Goal: Contribute content: Contribute content

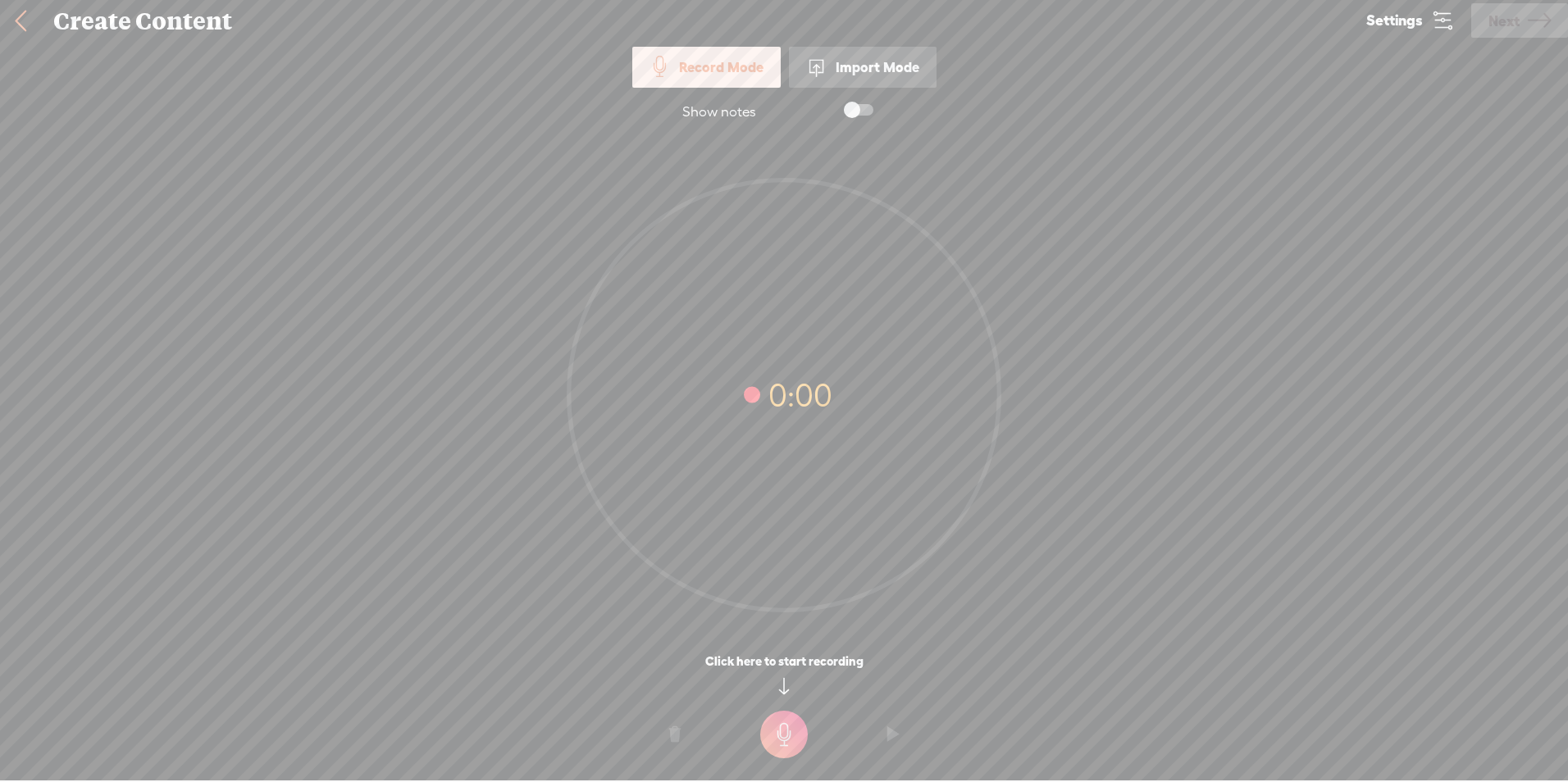
click at [844, 103] on label at bounding box center [842, 109] width 88 height 28
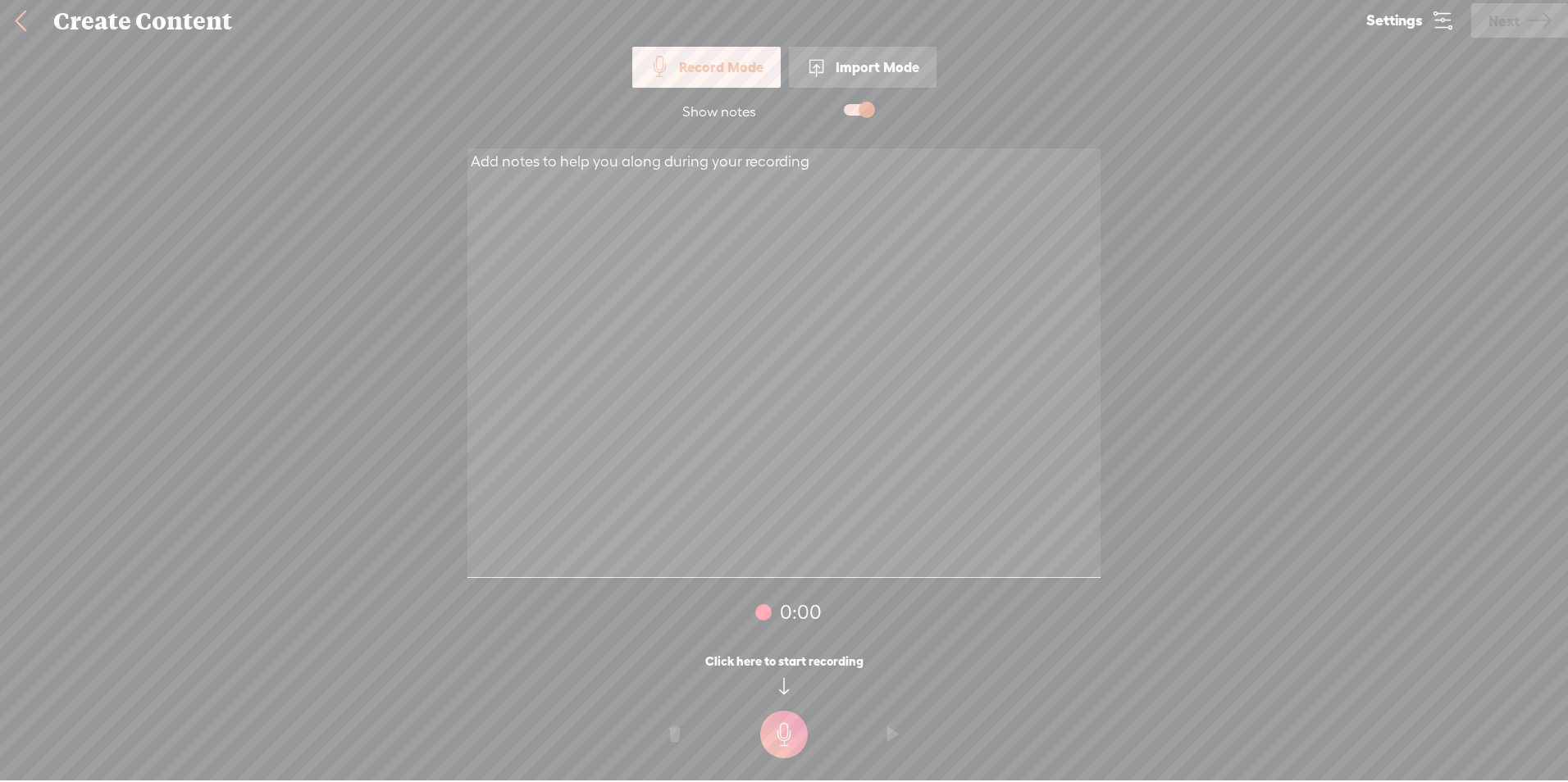
click at [858, 113] on span at bounding box center [858, 109] width 30 height 12
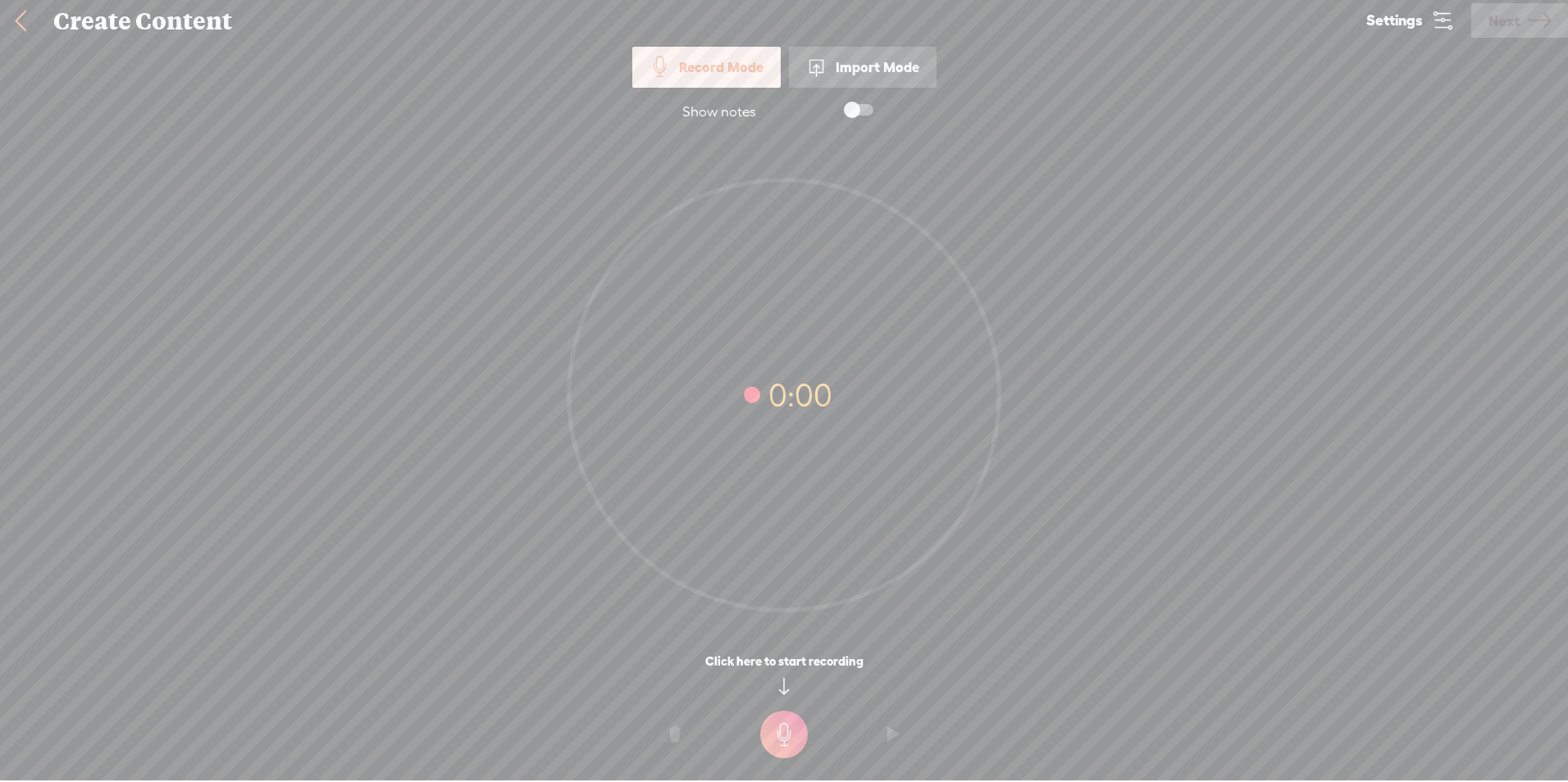
click at [794, 741] on t at bounding box center [783, 734] width 48 height 48
click at [794, 741] on t at bounding box center [783, 746] width 48 height 48
click at [684, 749] on o at bounding box center [675, 746] width 66 height 50
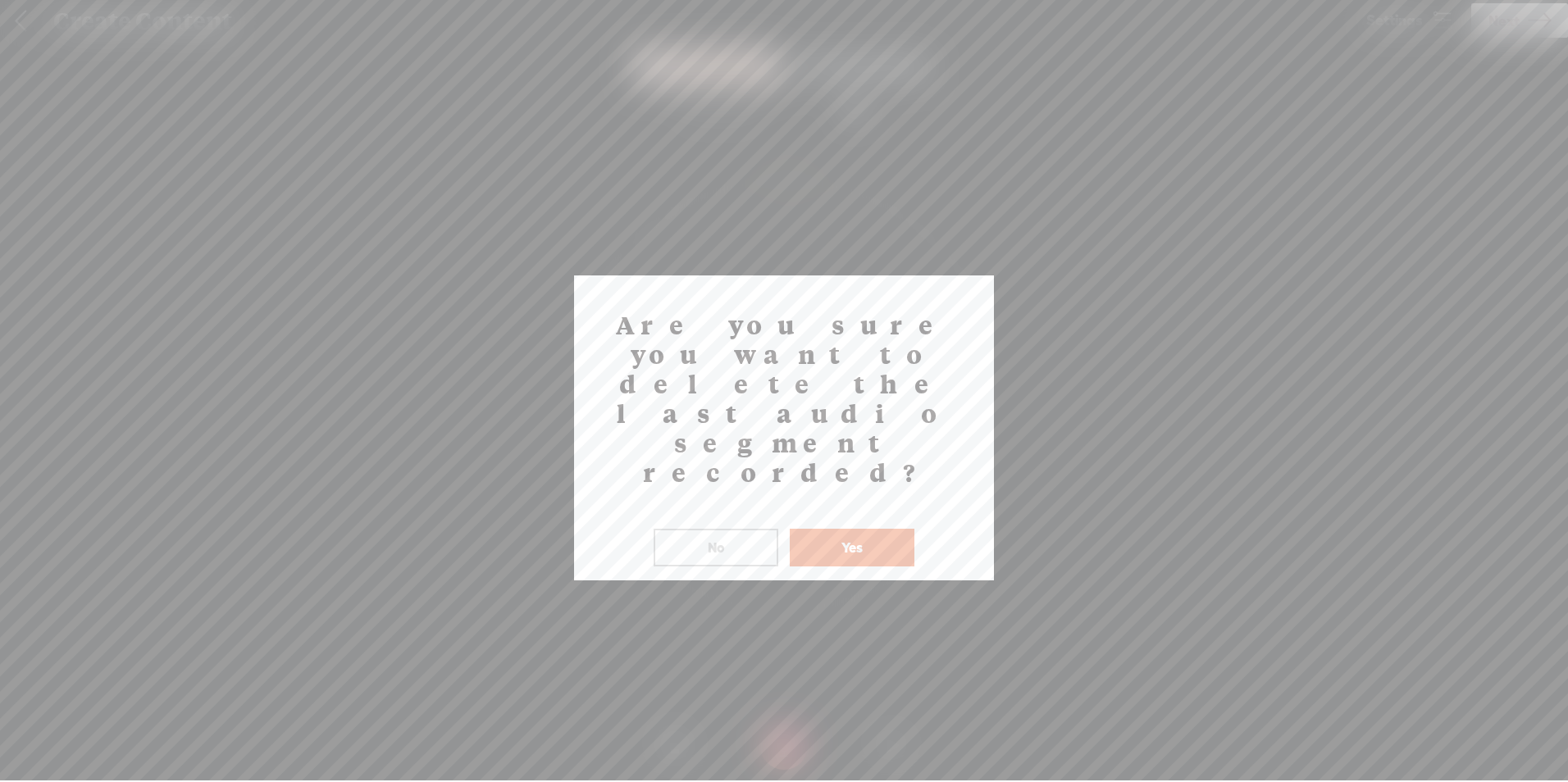
click at [831, 529] on button "Yes" at bounding box center [852, 547] width 125 height 38
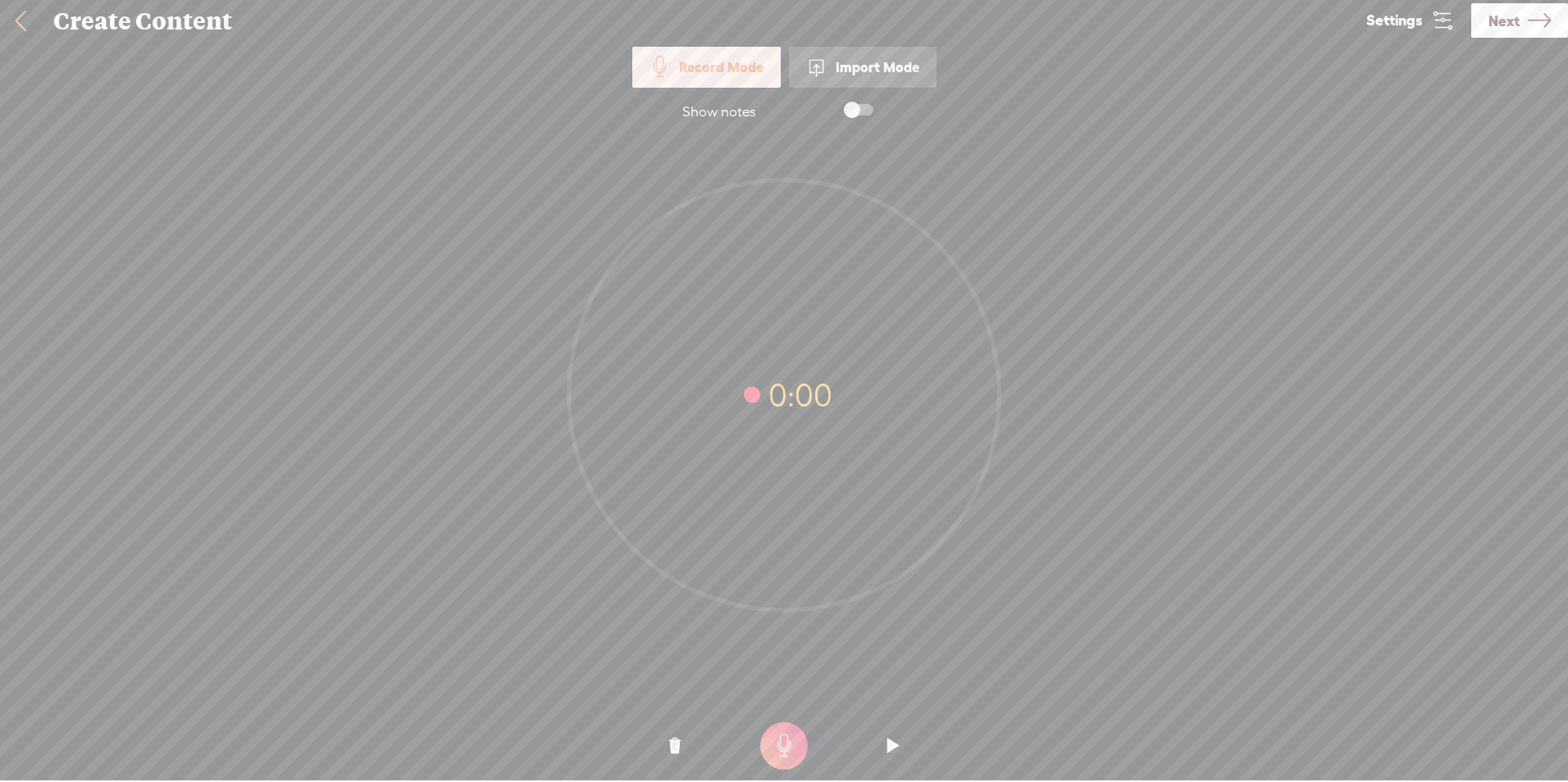
click at [782, 750] on t at bounding box center [783, 746] width 48 height 48
click at [790, 767] on t at bounding box center [783, 746] width 48 height 48
click at [656, 738] on o at bounding box center [675, 746] width 66 height 50
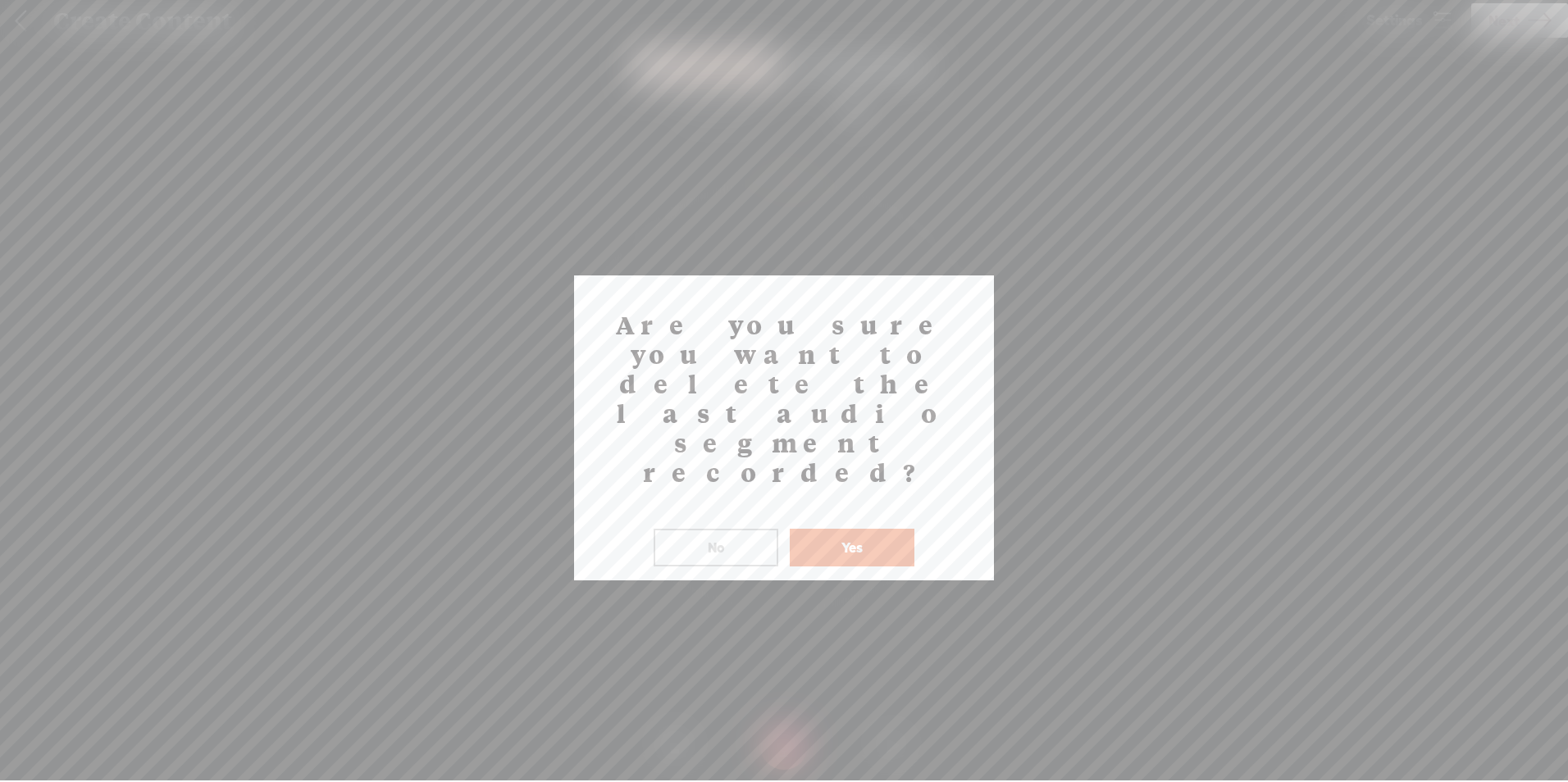
click at [853, 529] on button "Yes" at bounding box center [852, 547] width 125 height 38
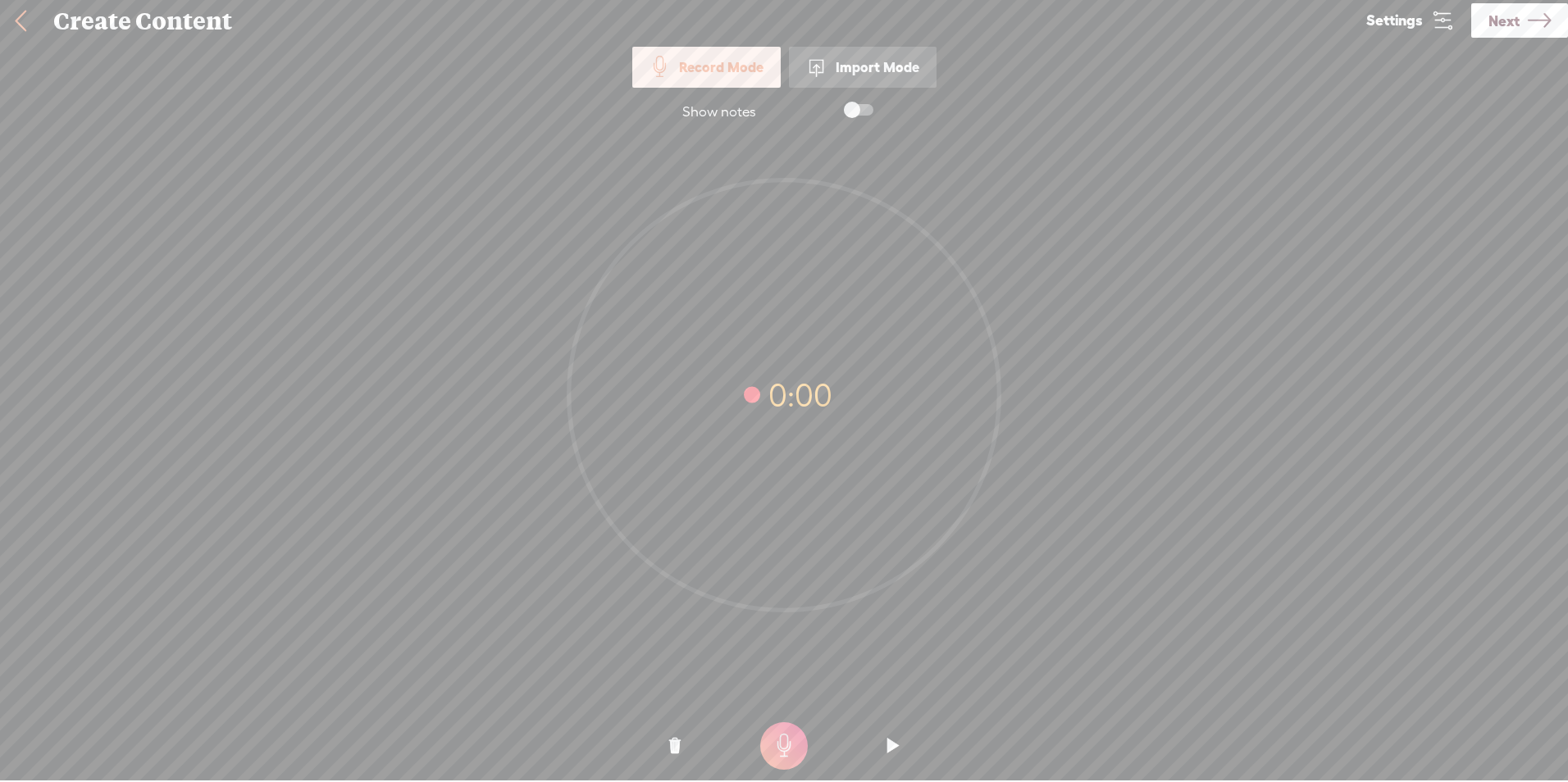
click at [789, 735] on t at bounding box center [783, 746] width 48 height 48
click at [789, 737] on t at bounding box center [783, 746] width 48 height 48
click at [680, 738] on o at bounding box center [675, 746] width 66 height 50
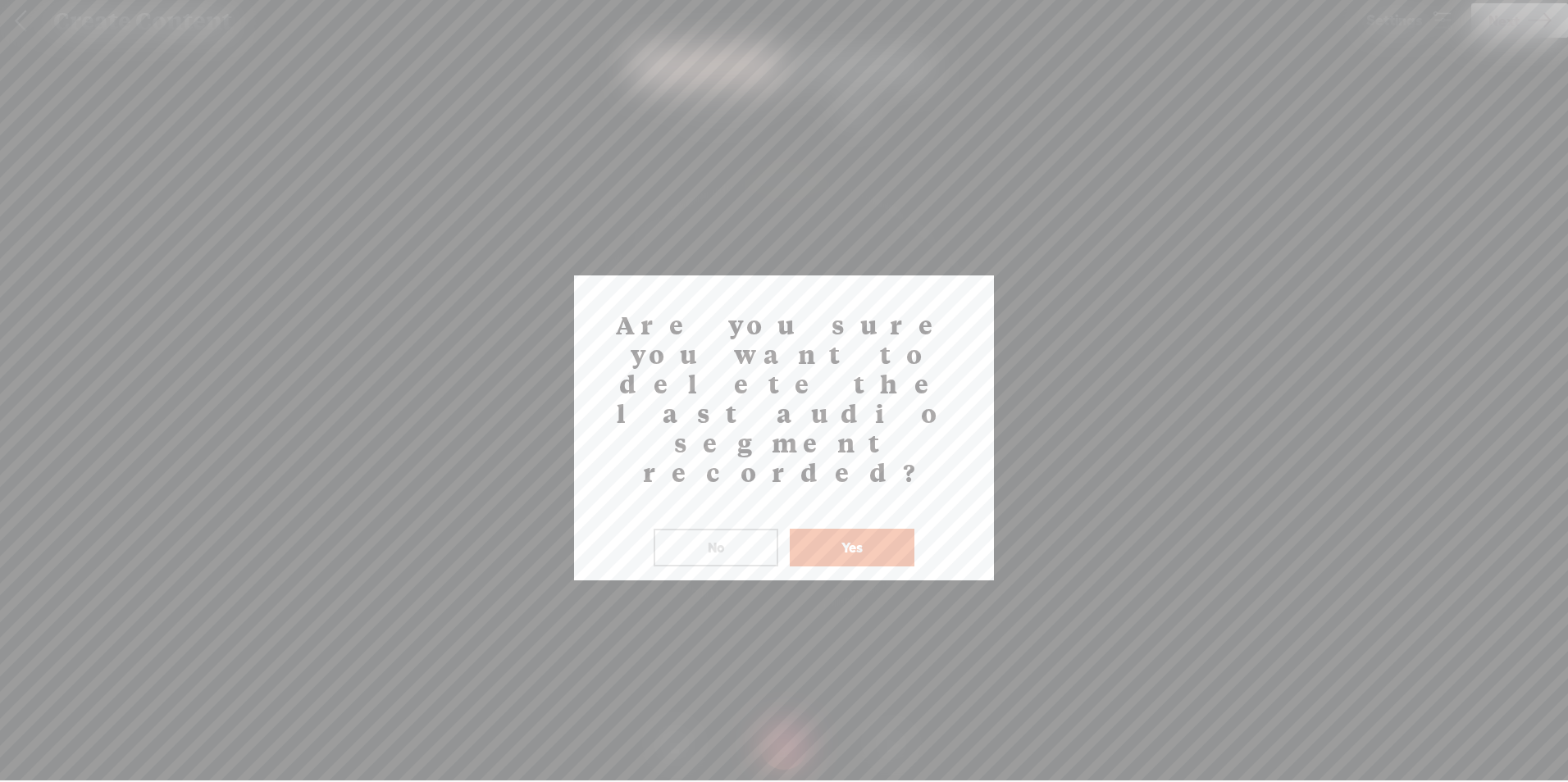
click at [903, 529] on button "Yes" at bounding box center [852, 547] width 125 height 38
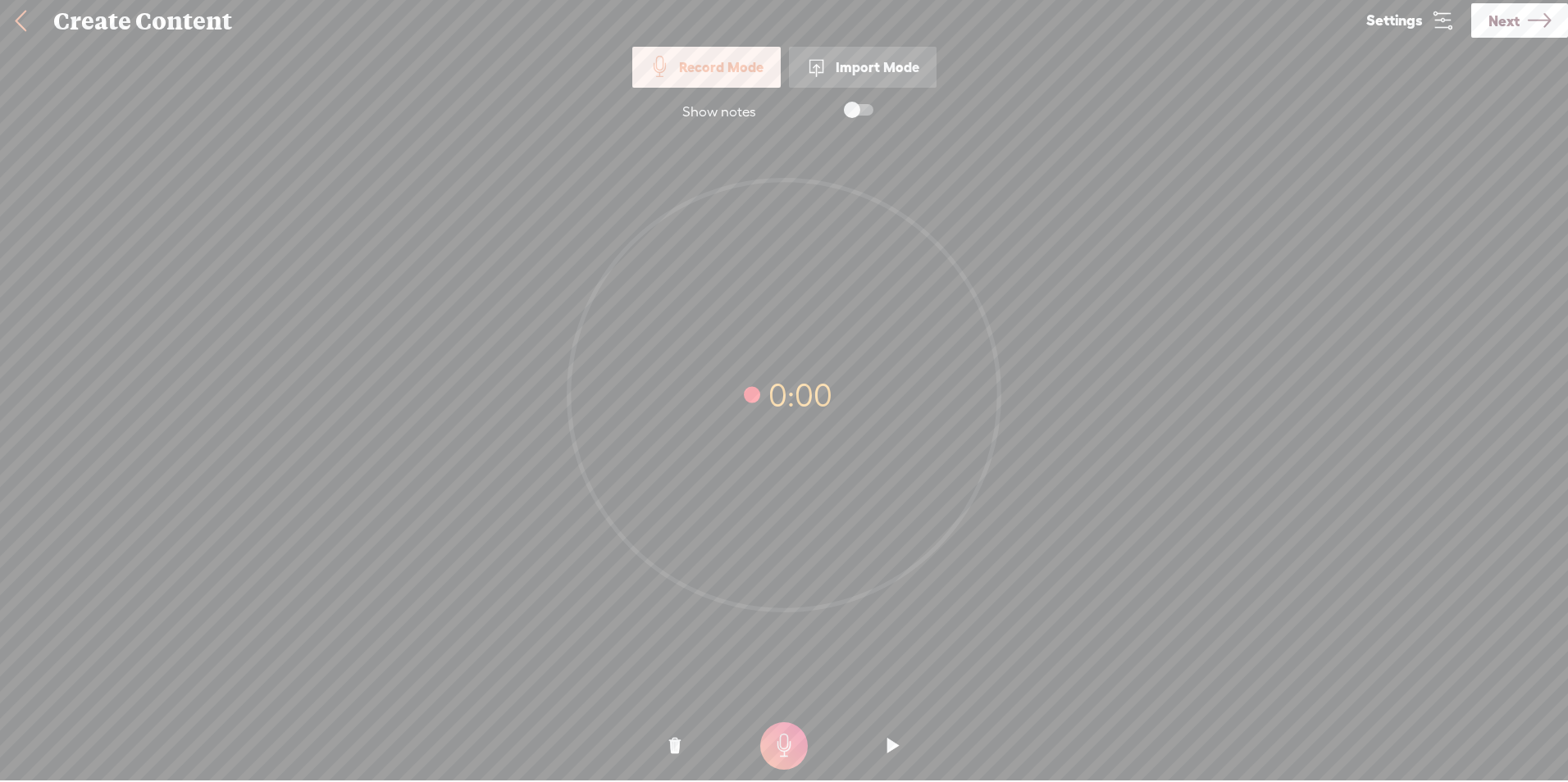
click at [789, 739] on t at bounding box center [783, 746] width 48 height 48
click at [793, 743] on t at bounding box center [783, 746] width 48 height 48
click at [668, 741] on o at bounding box center [675, 746] width 66 height 50
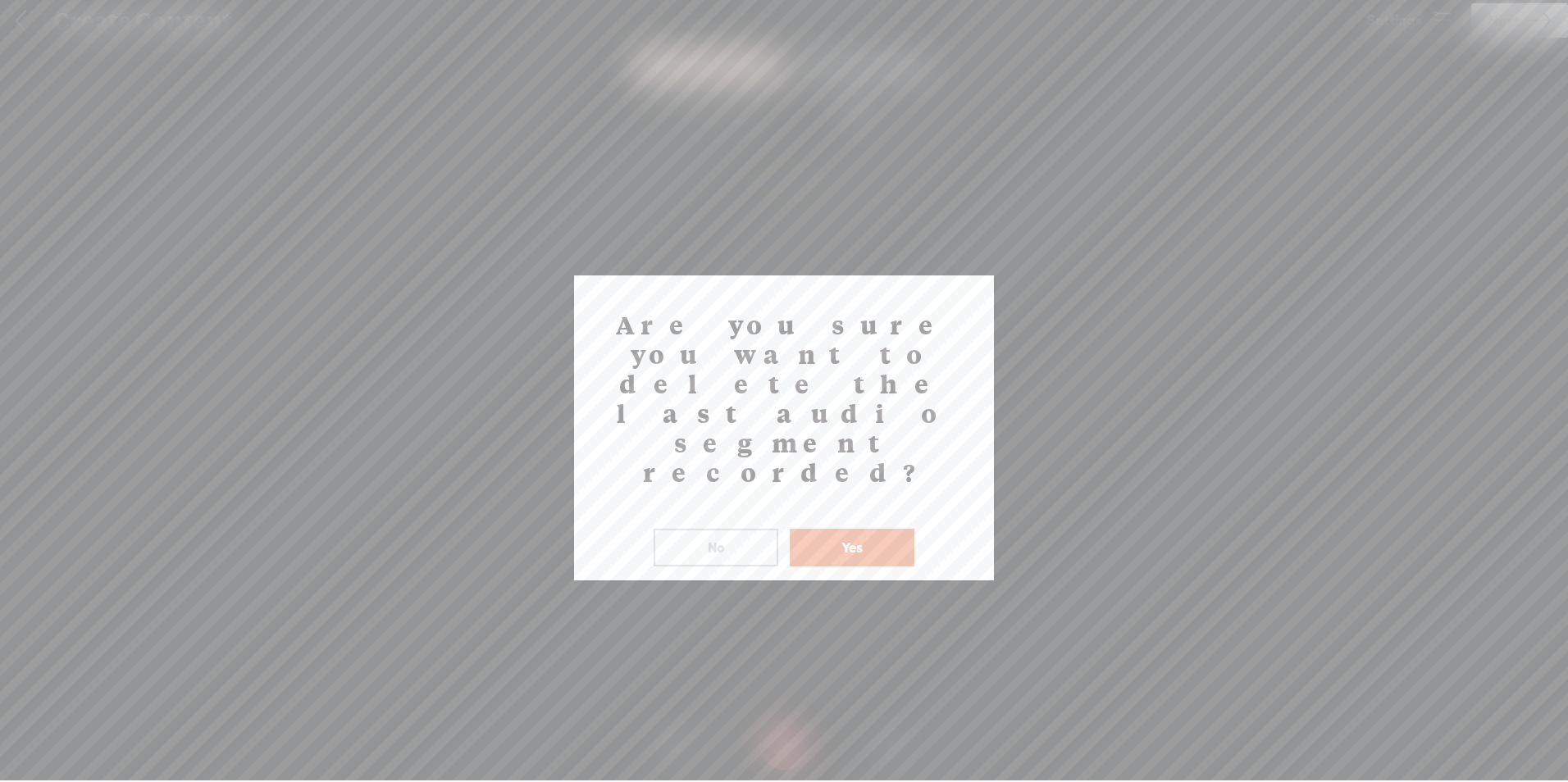
click at [807, 529] on button "Yes" at bounding box center [852, 547] width 125 height 38
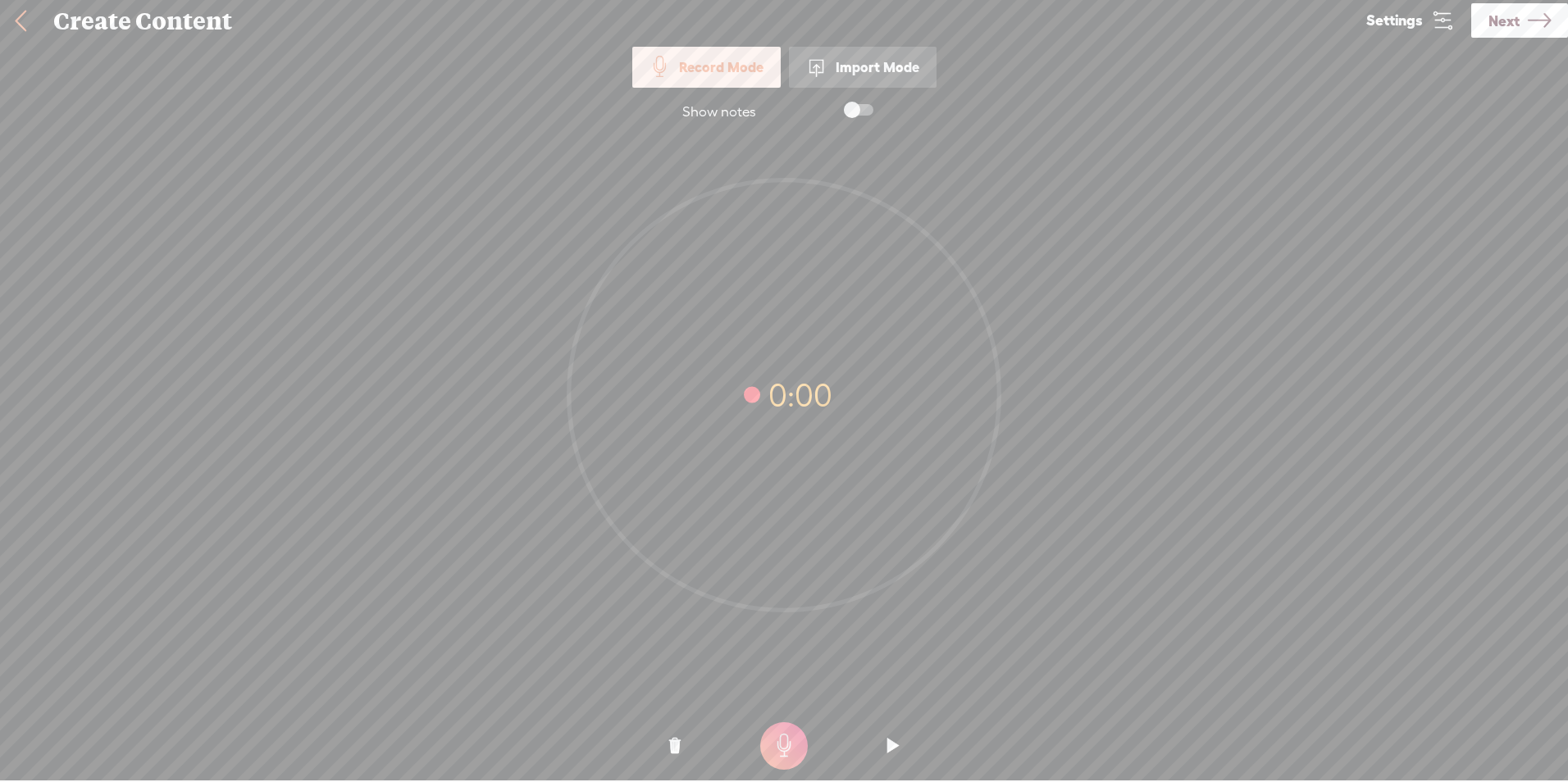
click at [789, 748] on t at bounding box center [783, 746] width 48 height 48
click at [771, 762] on t at bounding box center [783, 746] width 48 height 48
click at [697, 753] on o at bounding box center [675, 746] width 66 height 50
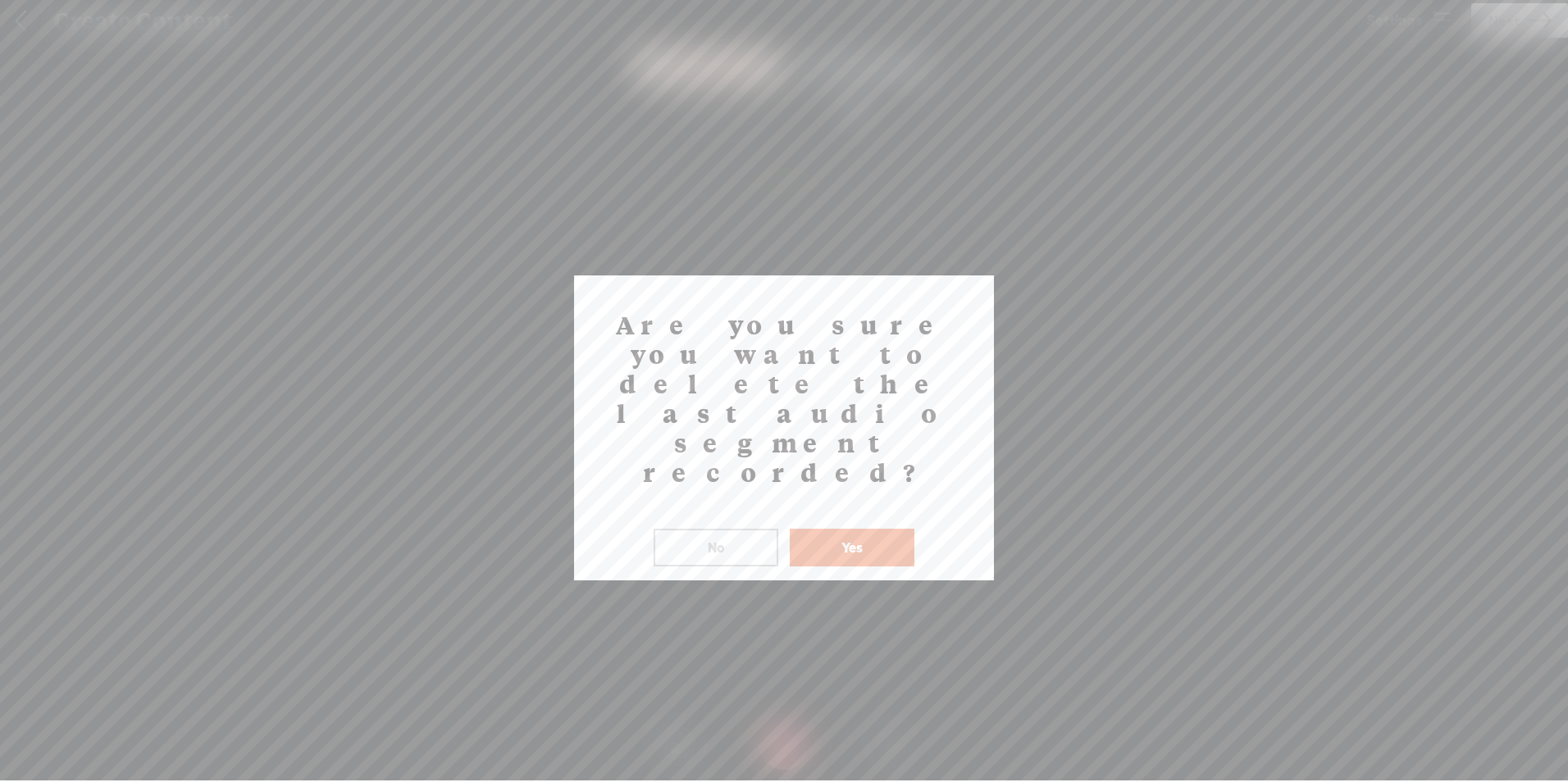
click at [887, 529] on button "Yes" at bounding box center [852, 547] width 125 height 38
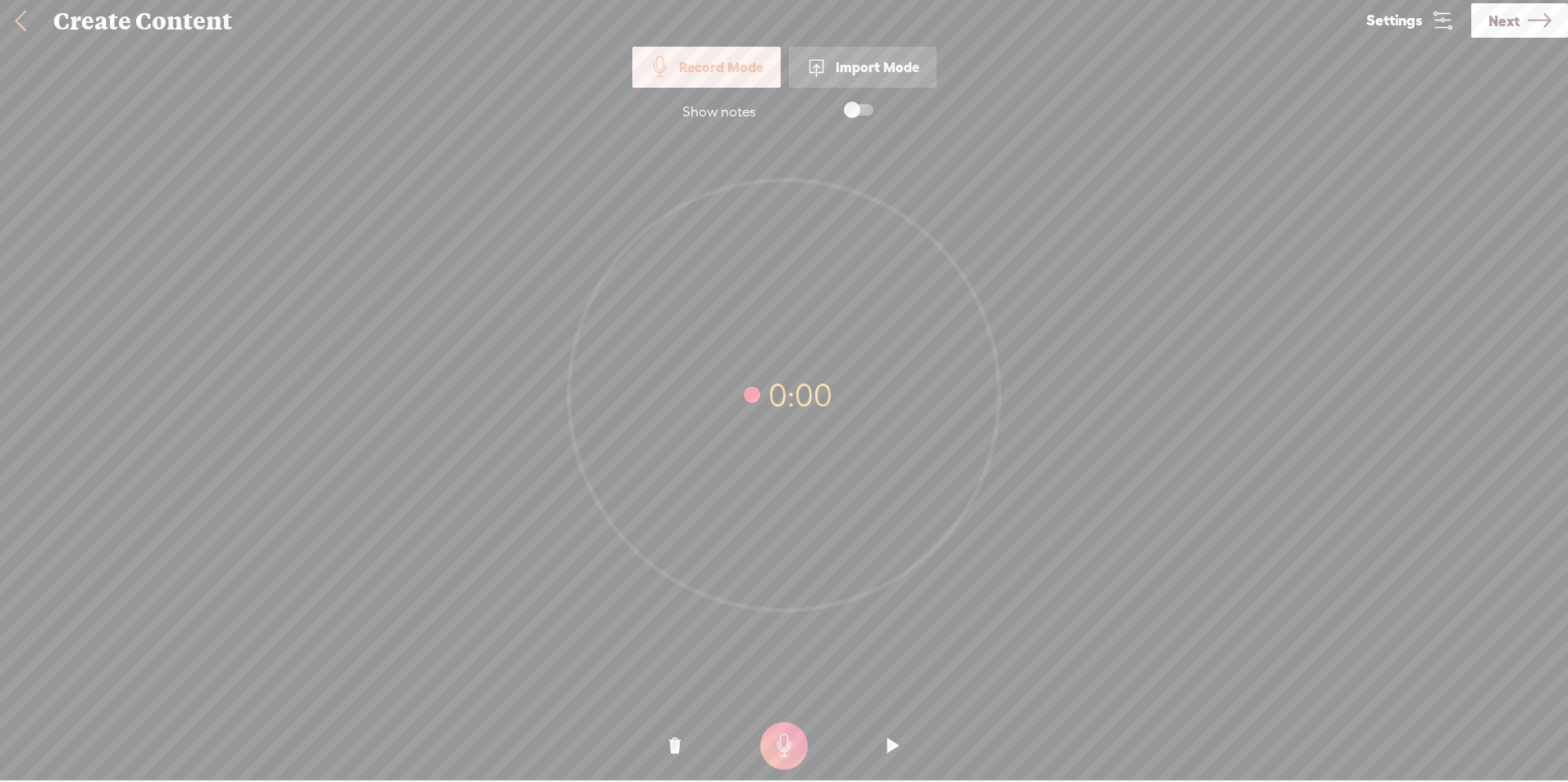
click at [770, 750] on t at bounding box center [783, 746] width 48 height 48
click at [791, 741] on t at bounding box center [783, 746] width 48 height 48
click at [671, 743] on t at bounding box center [675, 746] width 12 height 50
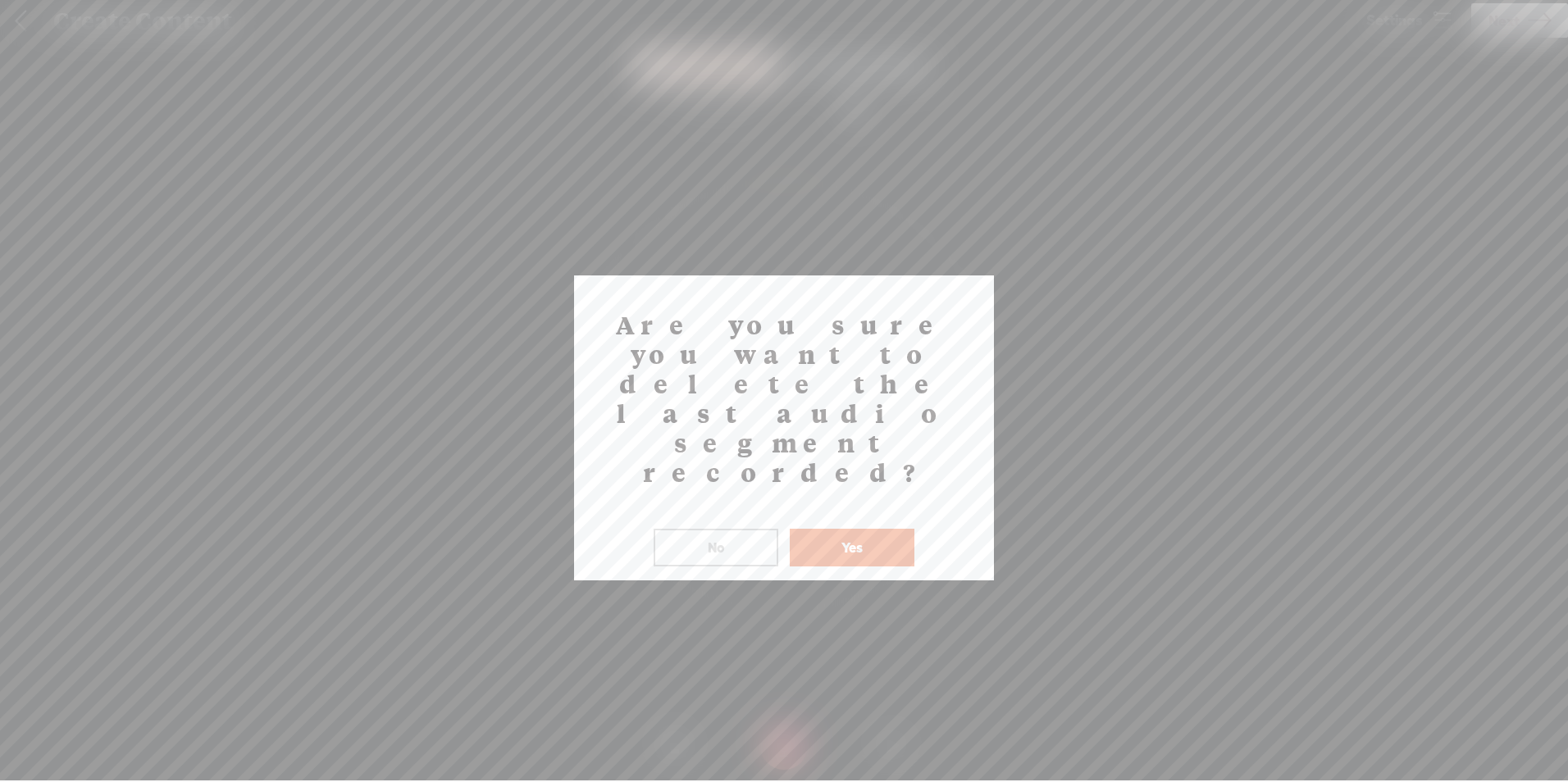
click at [845, 529] on button "Yes" at bounding box center [852, 547] width 125 height 38
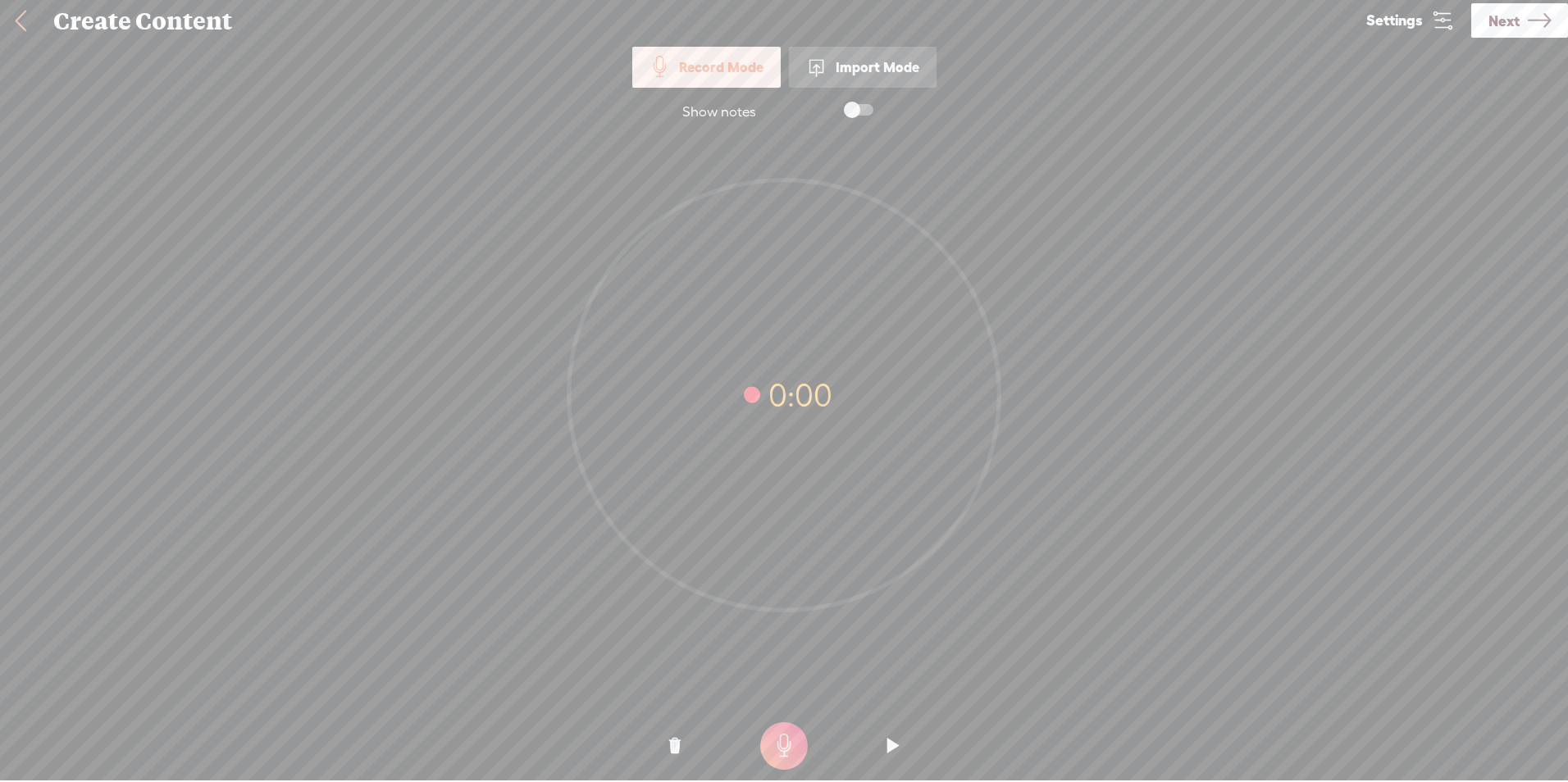
click at [768, 751] on t at bounding box center [783, 746] width 48 height 48
click at [782, 739] on t at bounding box center [783, 746] width 48 height 48
click at [674, 733] on o at bounding box center [675, 746] width 66 height 50
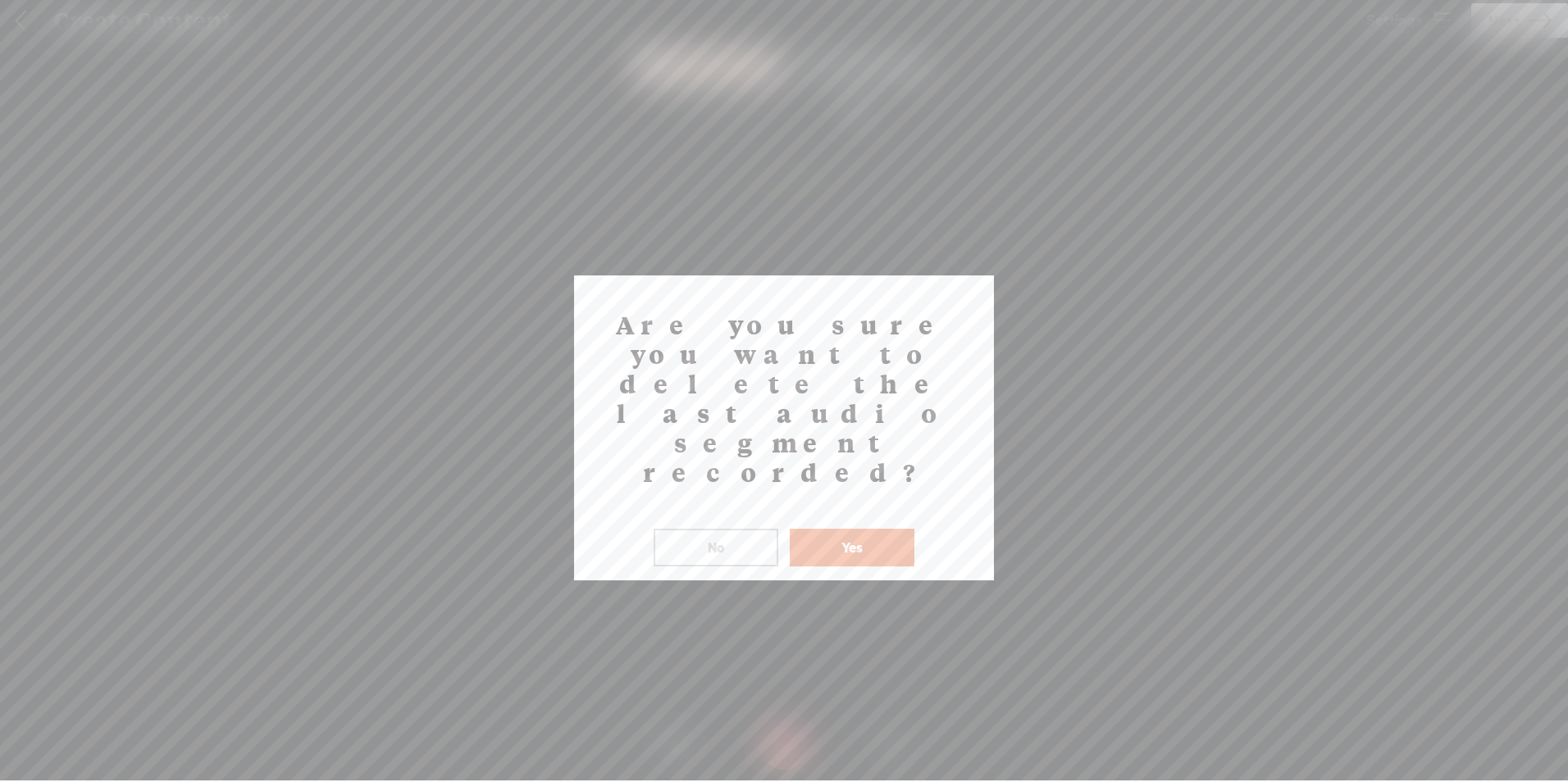
click at [848, 529] on button "Yes" at bounding box center [852, 547] width 125 height 38
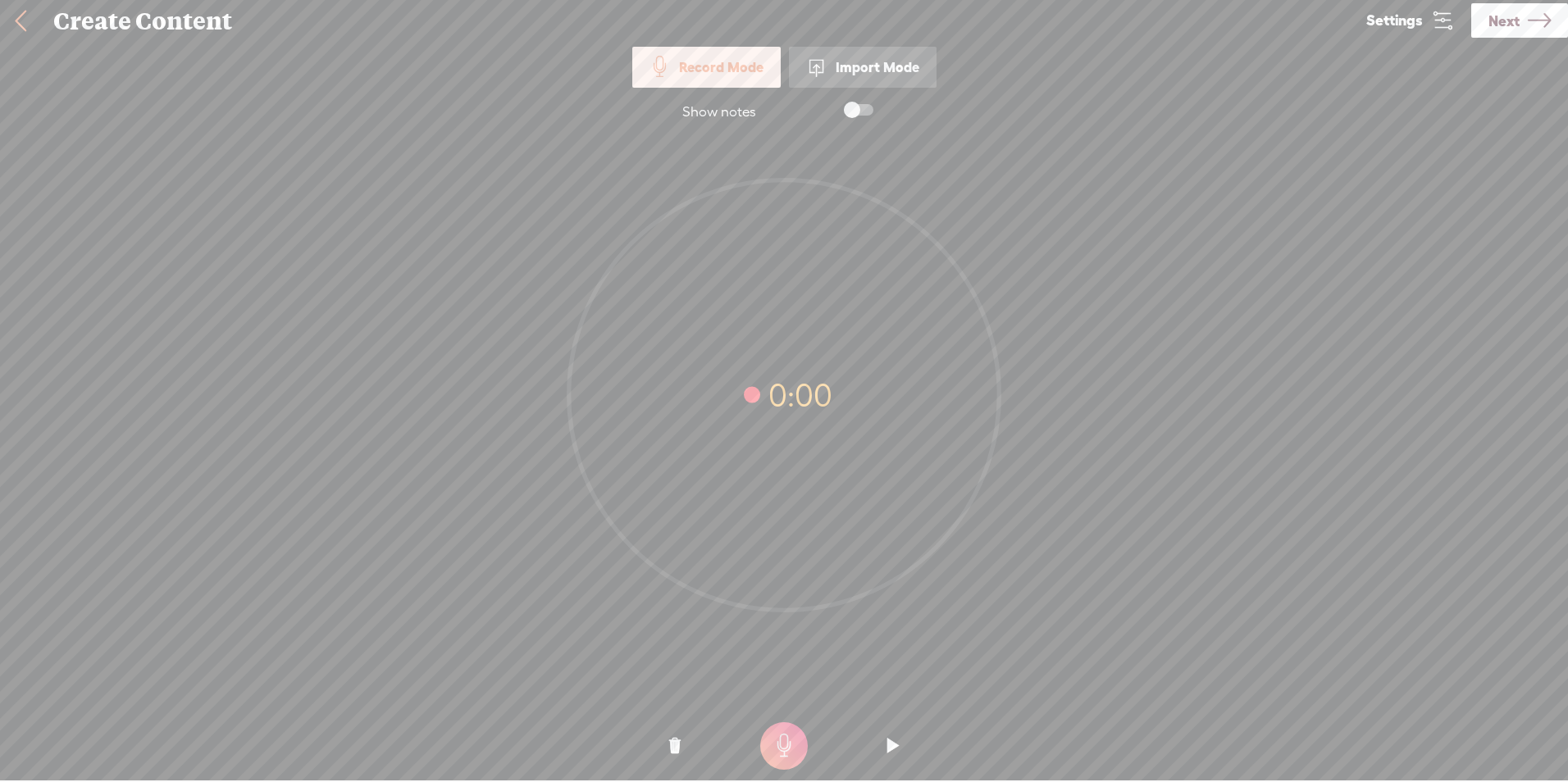
click at [789, 759] on t at bounding box center [783, 746] width 48 height 48
click at [772, 742] on t at bounding box center [783, 746] width 48 height 48
click at [659, 741] on o at bounding box center [675, 746] width 66 height 50
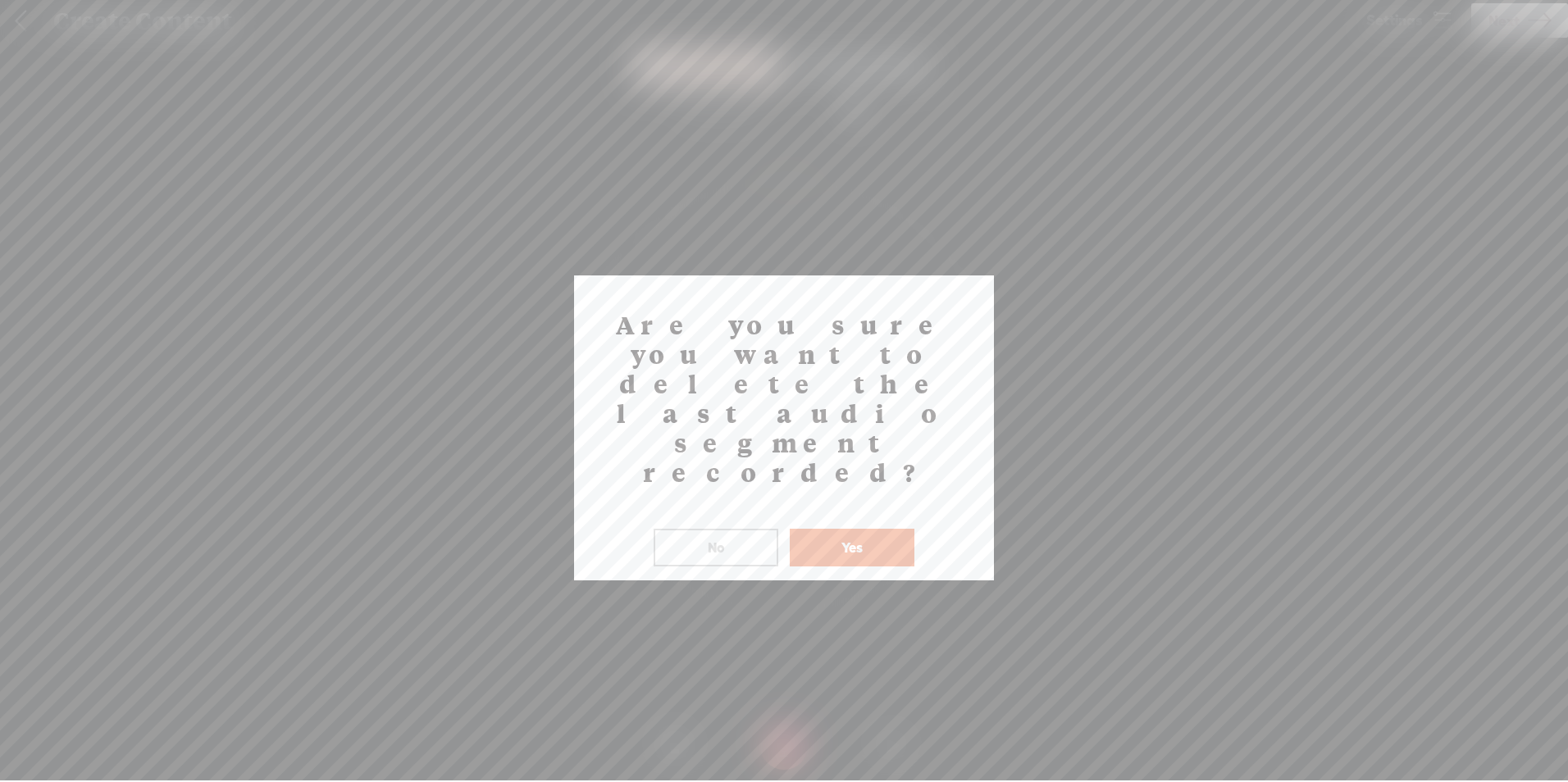
click at [833, 529] on button "Yes" at bounding box center [852, 547] width 125 height 38
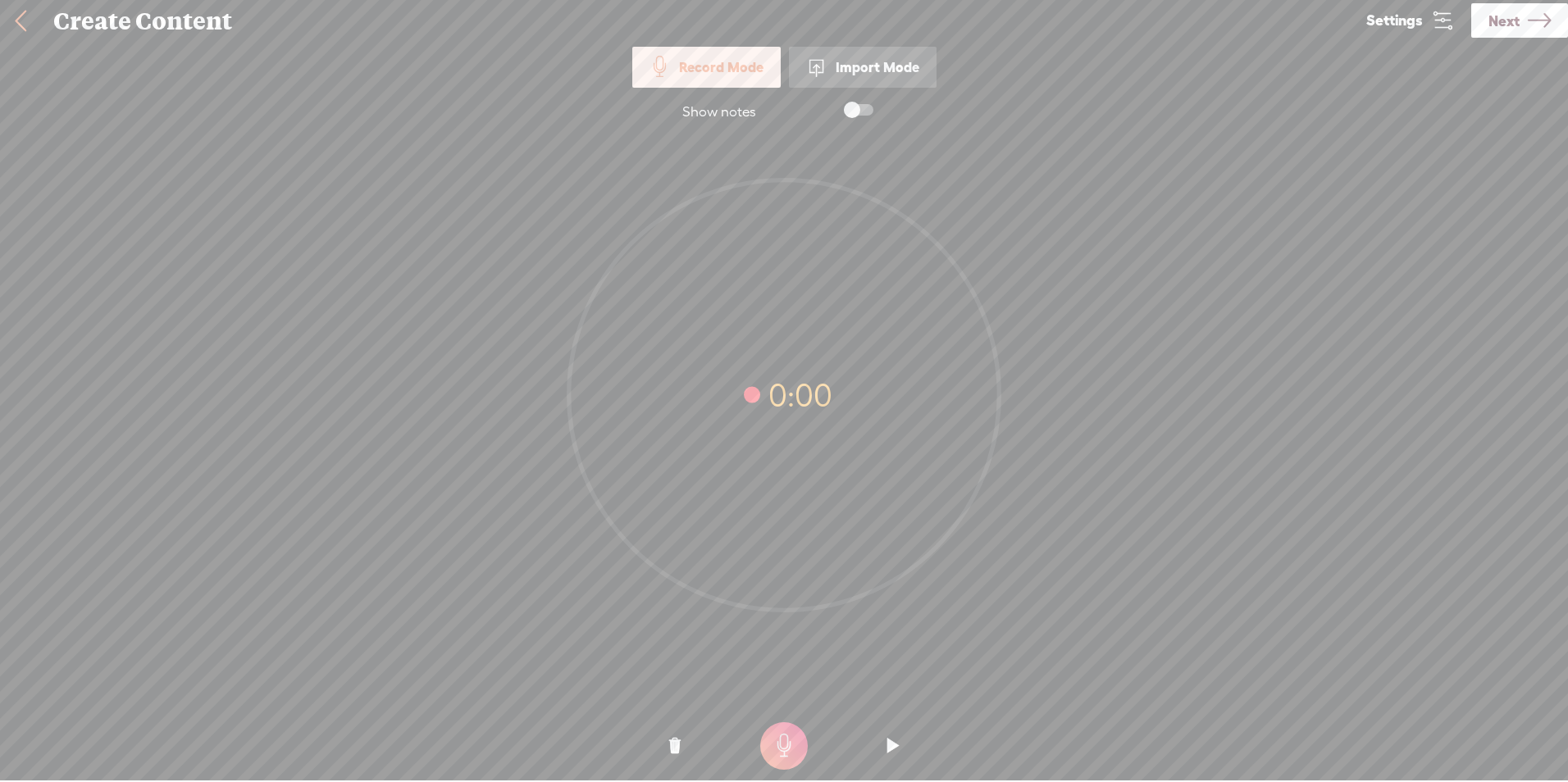
click at [759, 744] on o at bounding box center [783, 746] width 66 height 50
click at [776, 731] on t at bounding box center [783, 746] width 48 height 48
click at [679, 746] on t at bounding box center [675, 746] width 12 height 50
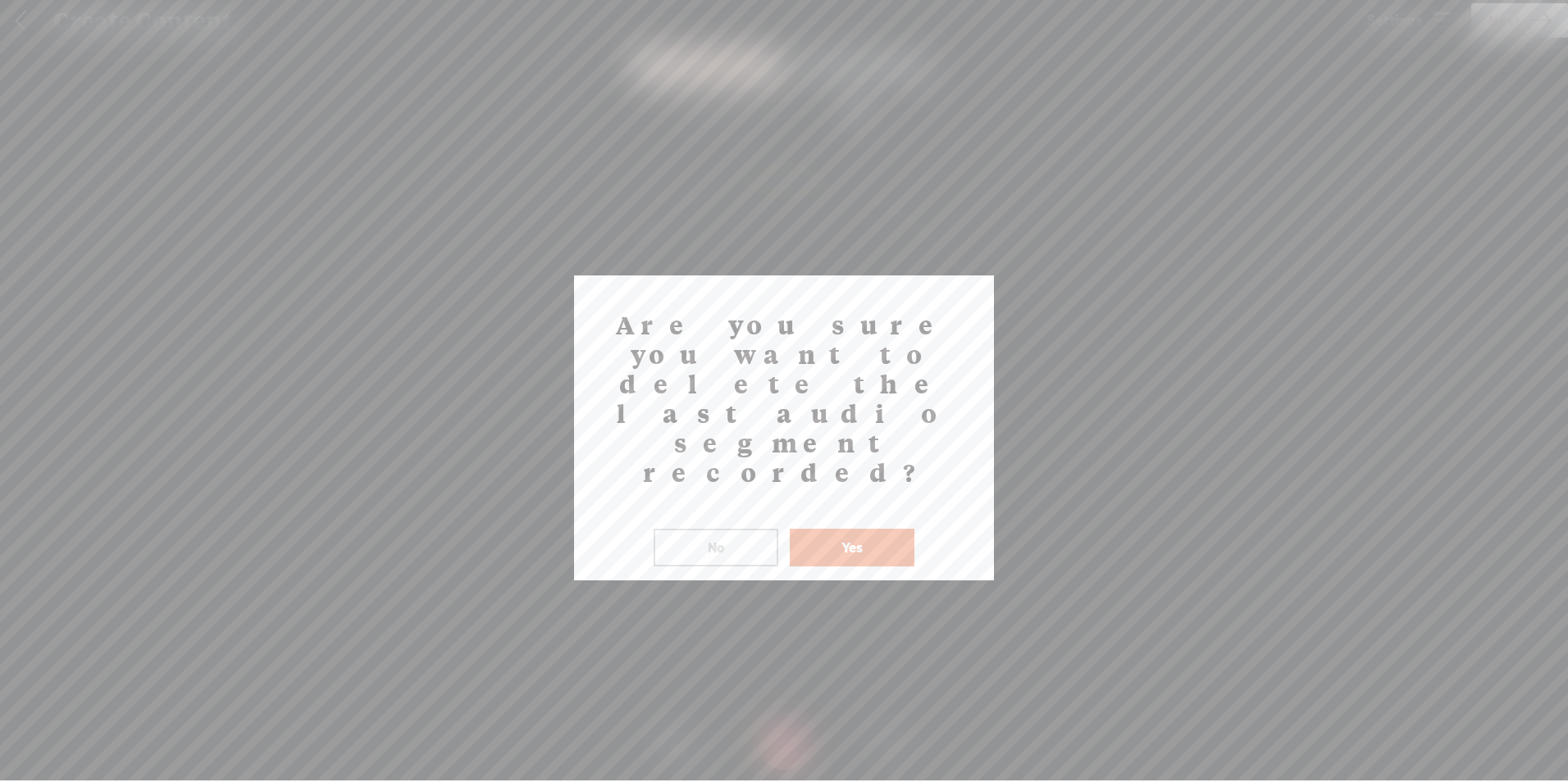
click at [866, 529] on button "Yes" at bounding box center [852, 547] width 125 height 38
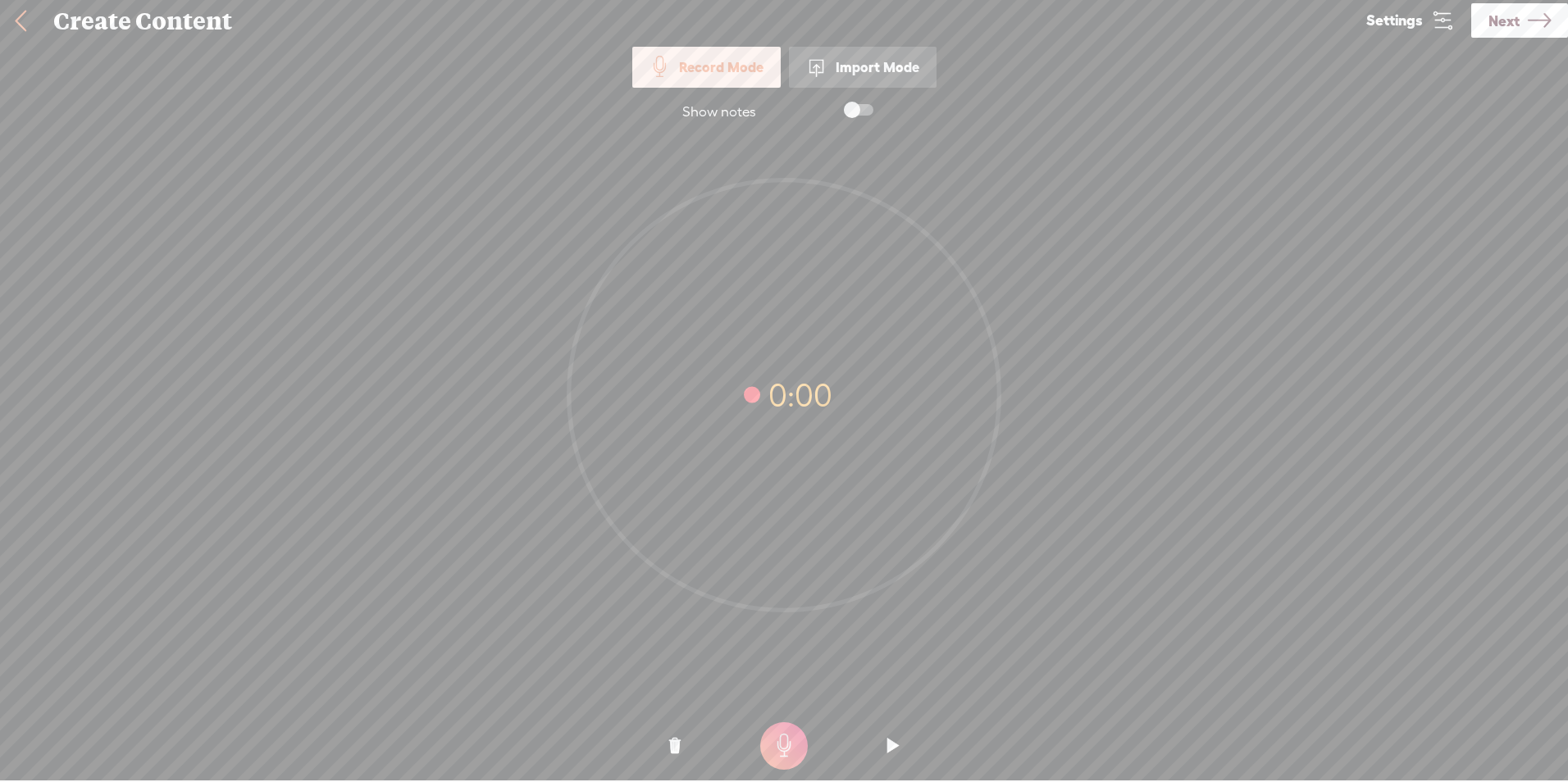
click at [775, 766] on t at bounding box center [783, 746] width 48 height 48
click at [786, 742] on t at bounding box center [783, 746] width 48 height 48
click at [1531, 18] on icon at bounding box center [1538, 21] width 23 height 41
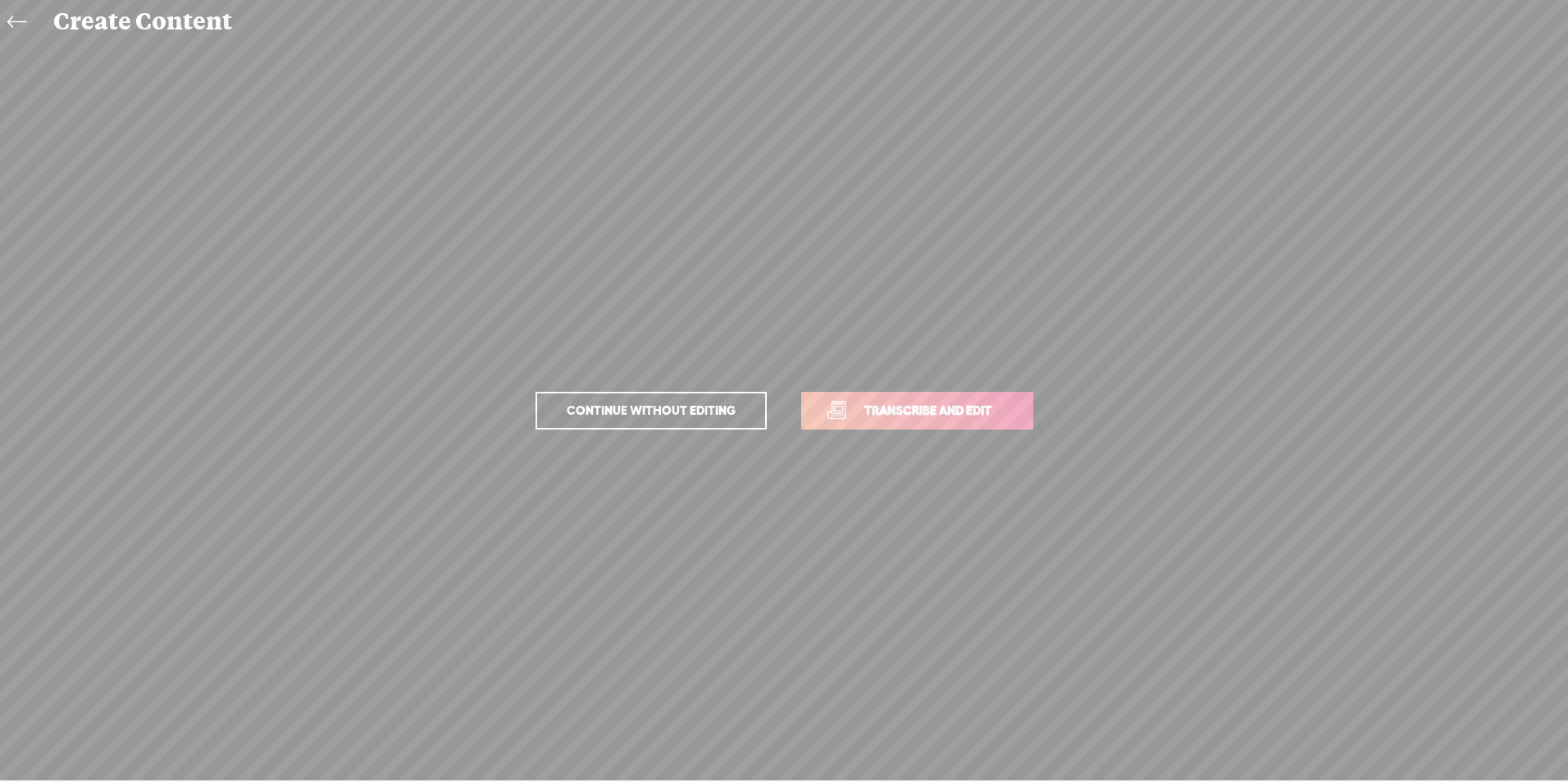
click at [706, 409] on span "Continue without editing" at bounding box center [650, 410] width 203 height 23
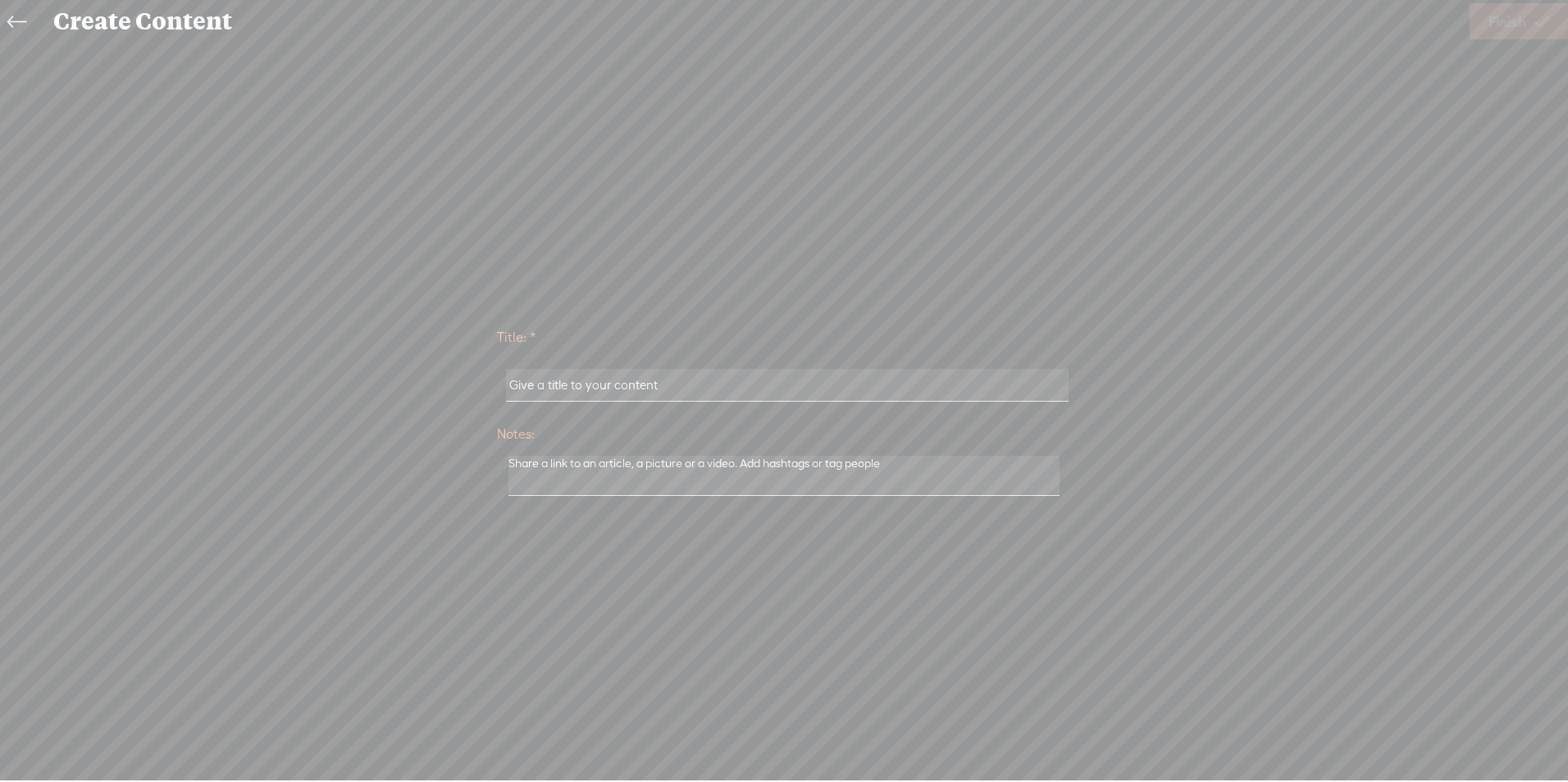
drag, startPoint x: 687, startPoint y: 388, endPoint x: 423, endPoint y: 373, distance: 264.4
click at [423, 373] on div "Title: * Notes: Save as a draft content Publish: Warning: Narration of your tex…" at bounding box center [783, 410] width 1535 height 186
click at [709, 375] on input "text" at bounding box center [787, 384] width 562 height 32
type input "M"
type input "[PERSON_NAME]"
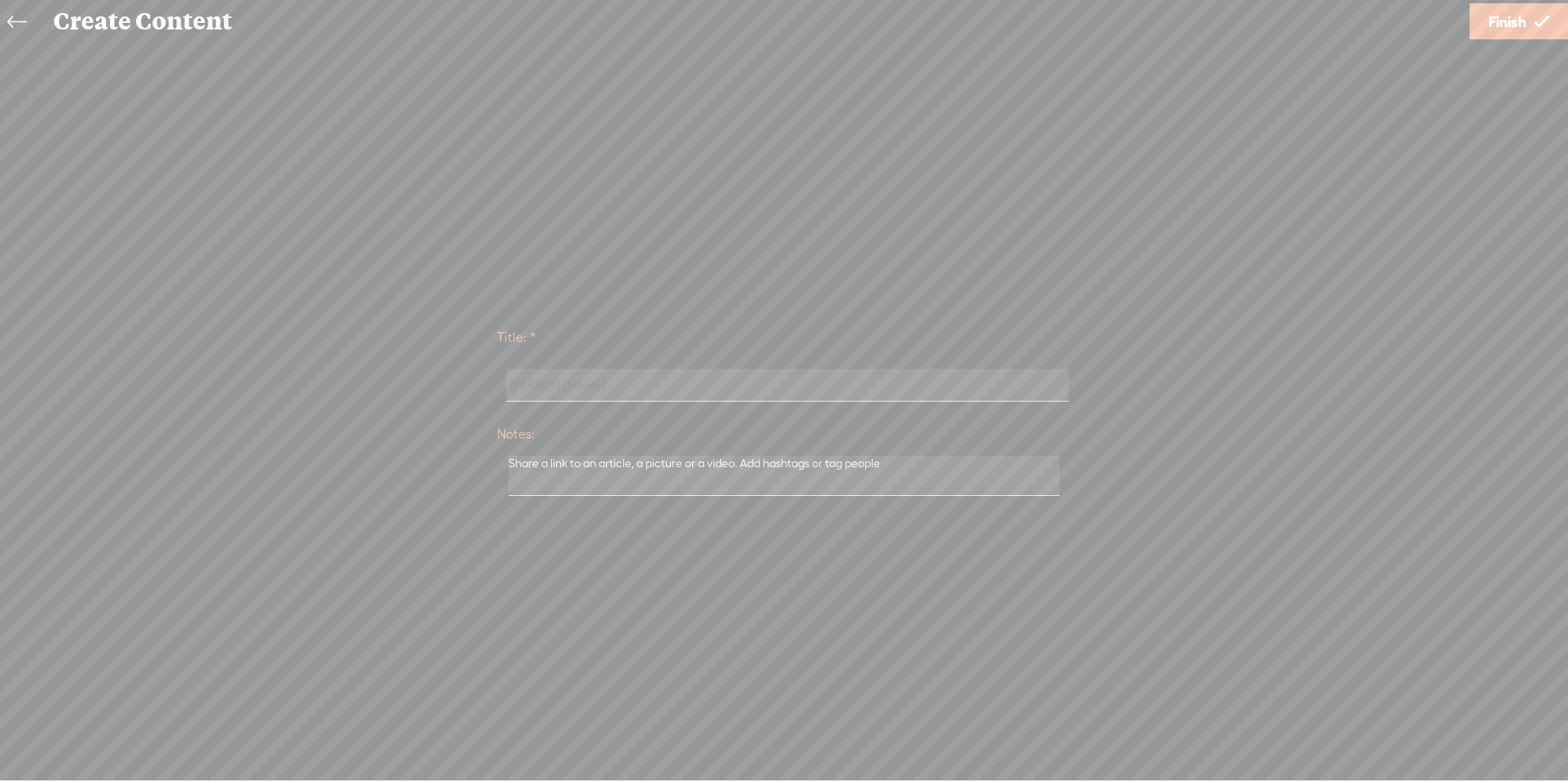
click at [6, 23] on link at bounding box center [21, 23] width 37 height 38
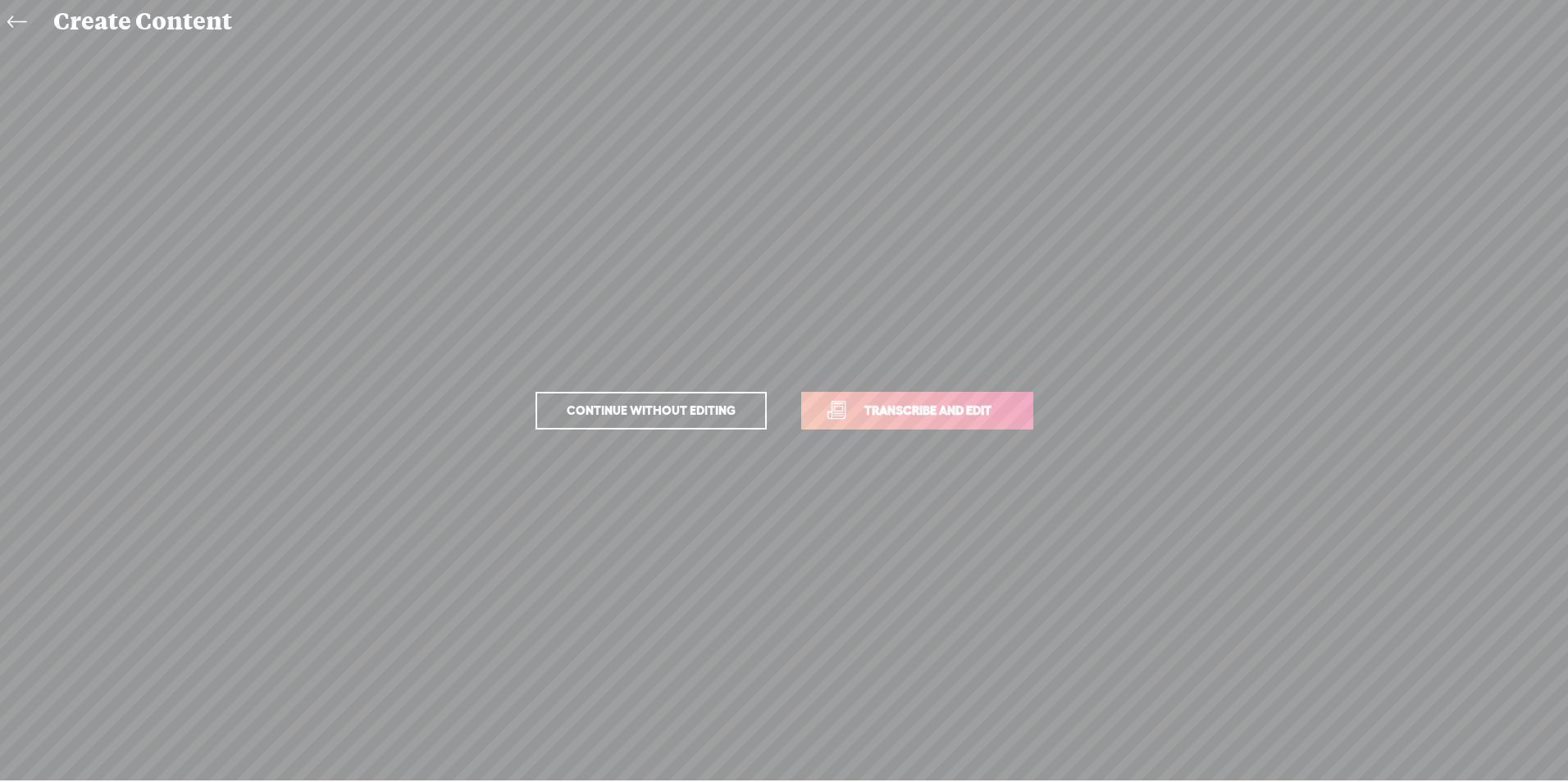
click at [8, 23] on icon at bounding box center [16, 23] width 19 height 37
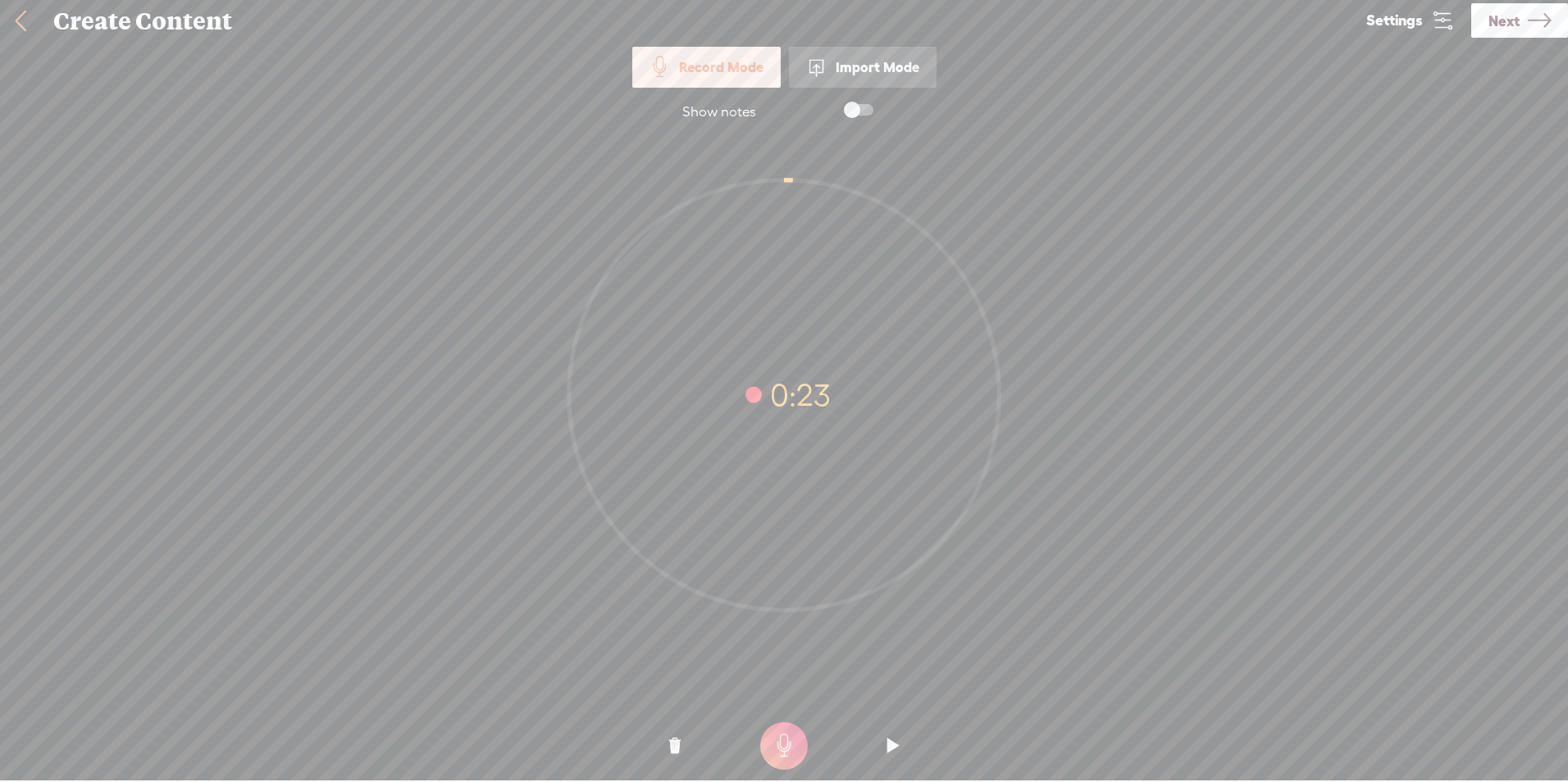
click at [674, 737] on t at bounding box center [675, 746] width 12 height 50
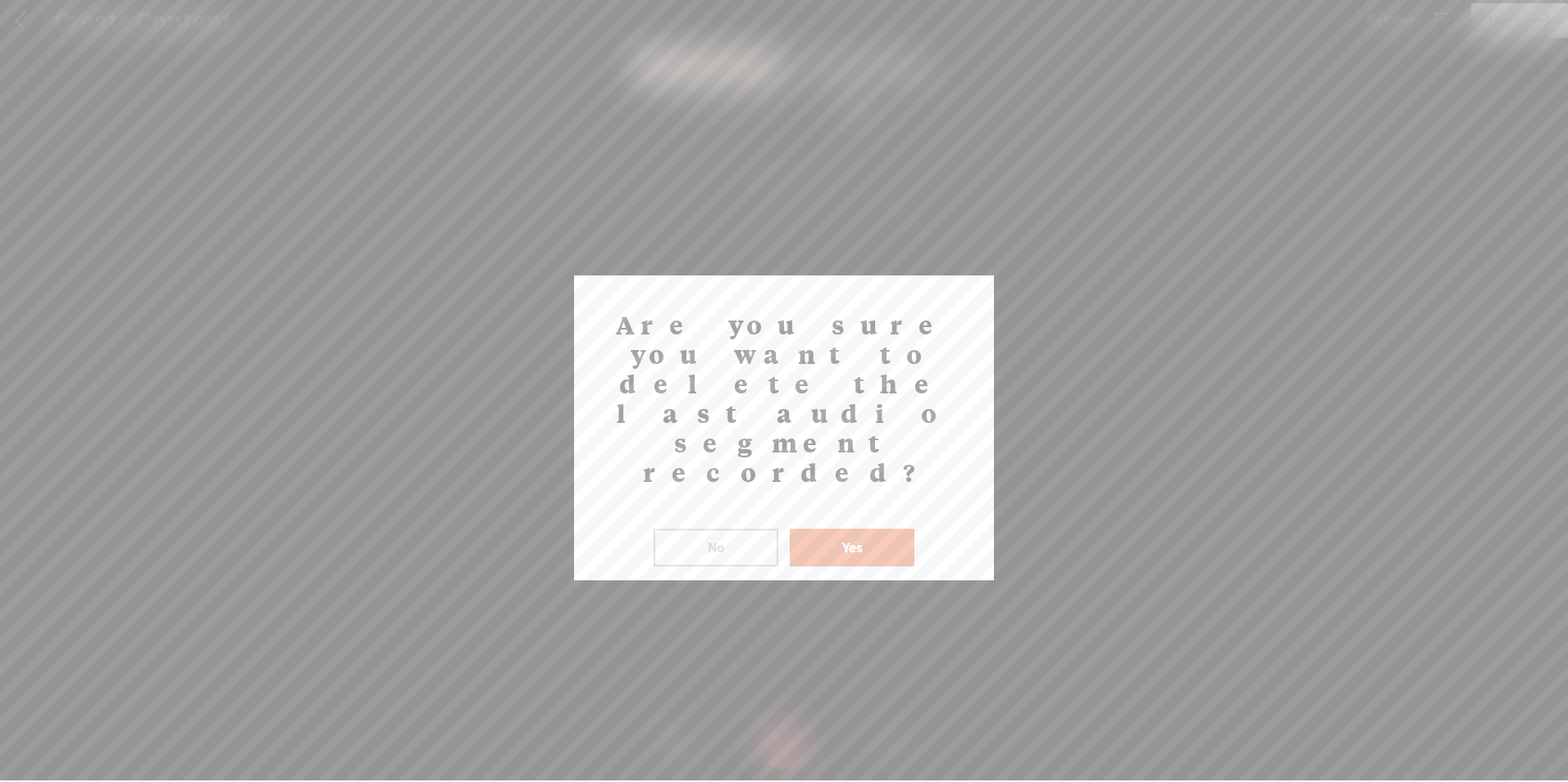
click at [857, 529] on button "Yes" at bounding box center [852, 547] width 125 height 38
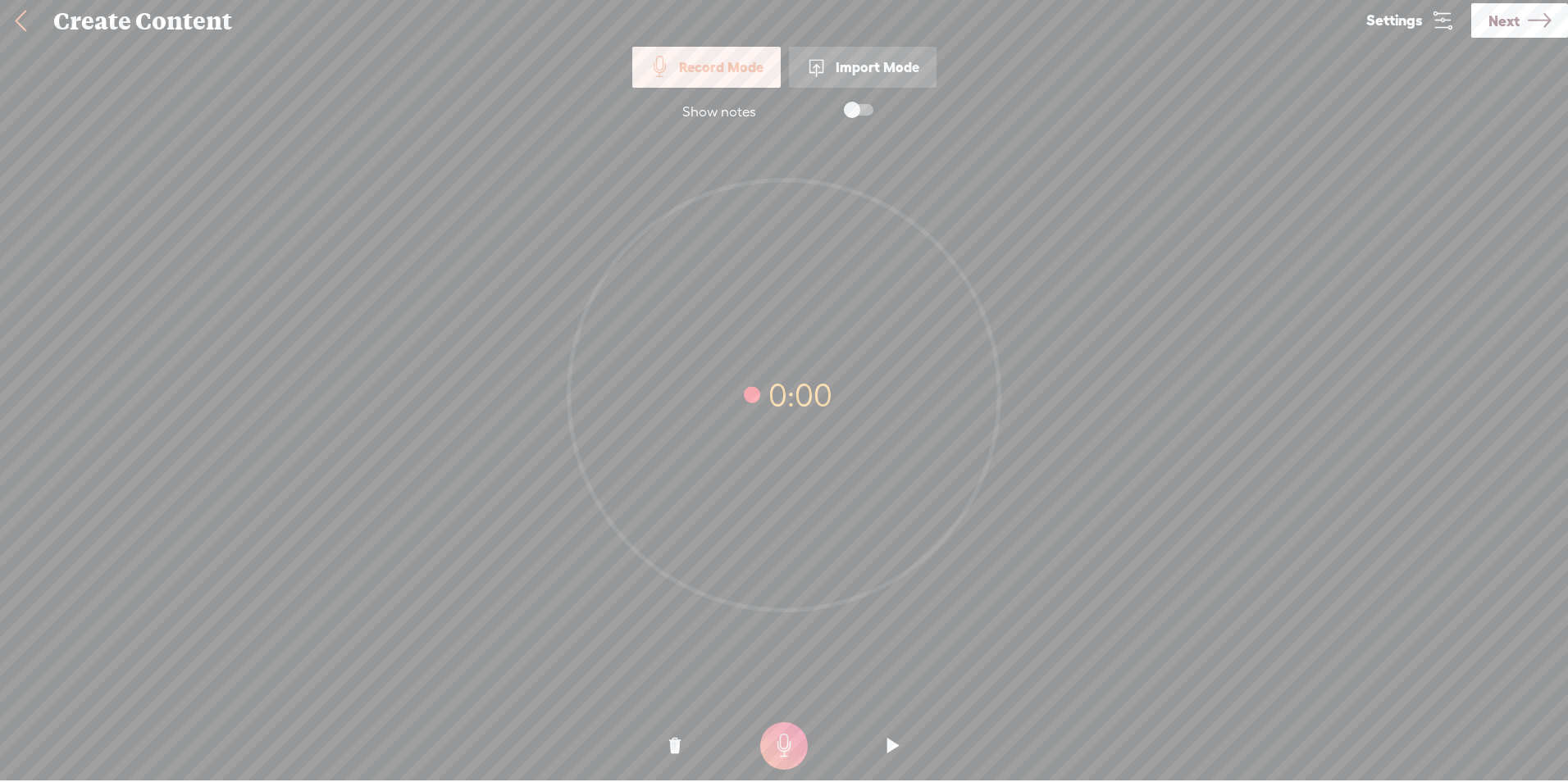
click at [791, 745] on t at bounding box center [783, 746] width 48 height 48
click at [769, 741] on t at bounding box center [783, 746] width 48 height 48
click at [675, 743] on t at bounding box center [675, 746] width 12 height 50
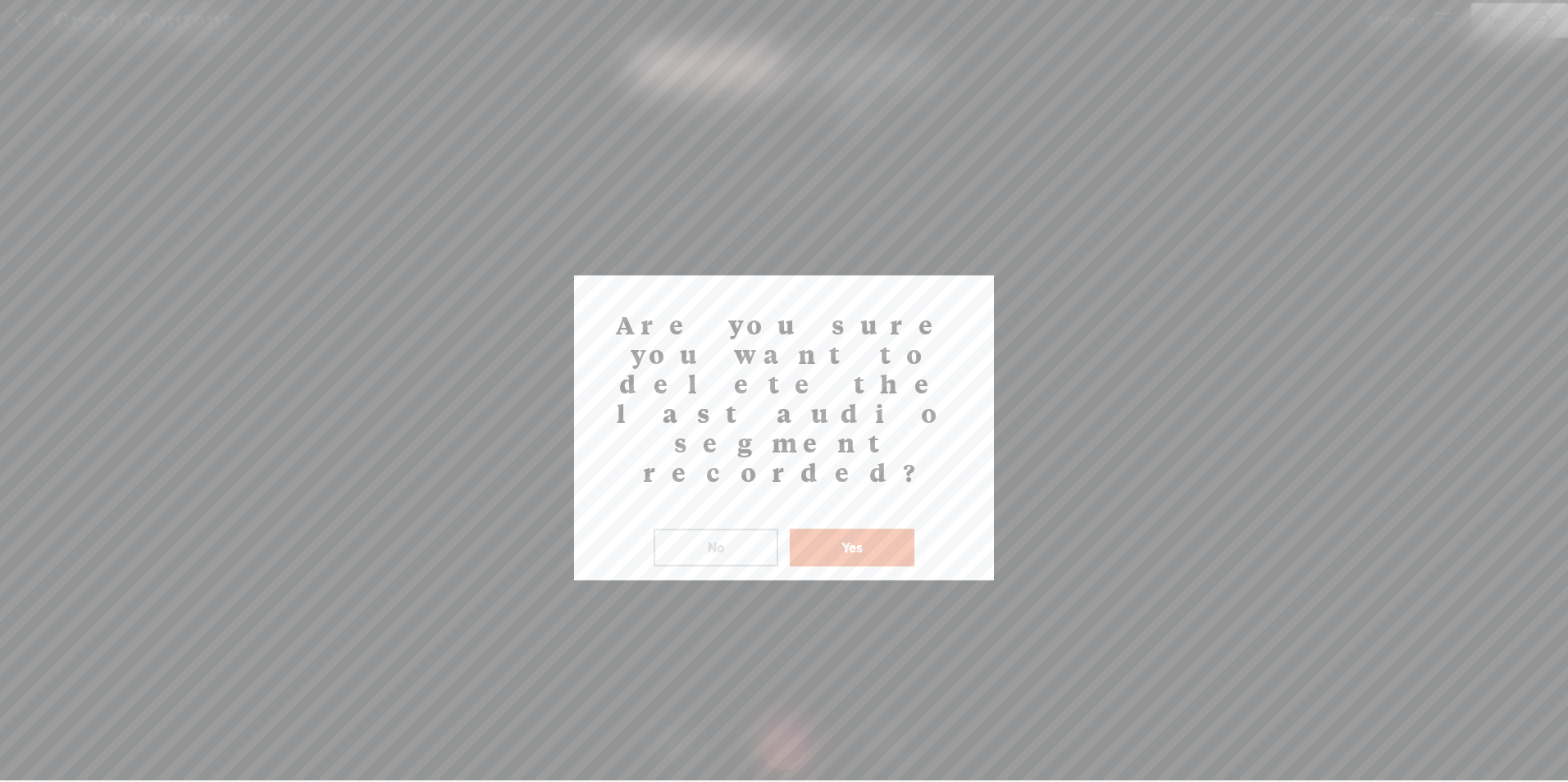
click at [856, 529] on button "Yes" at bounding box center [852, 547] width 125 height 38
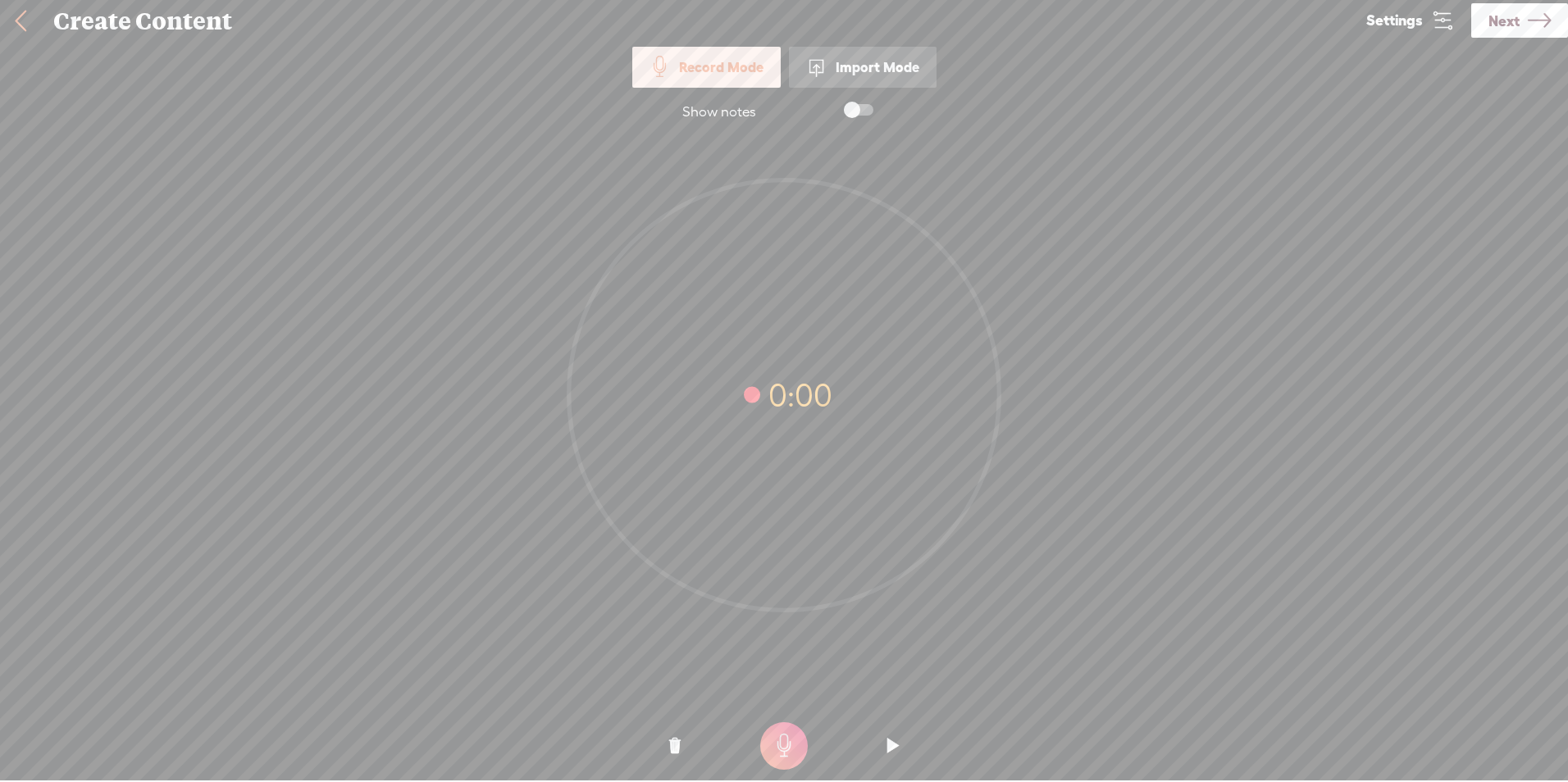
click at [790, 745] on t at bounding box center [783, 746] width 48 height 48
click at [790, 744] on t at bounding box center [783, 746] width 48 height 48
click at [670, 752] on t at bounding box center [675, 746] width 12 height 50
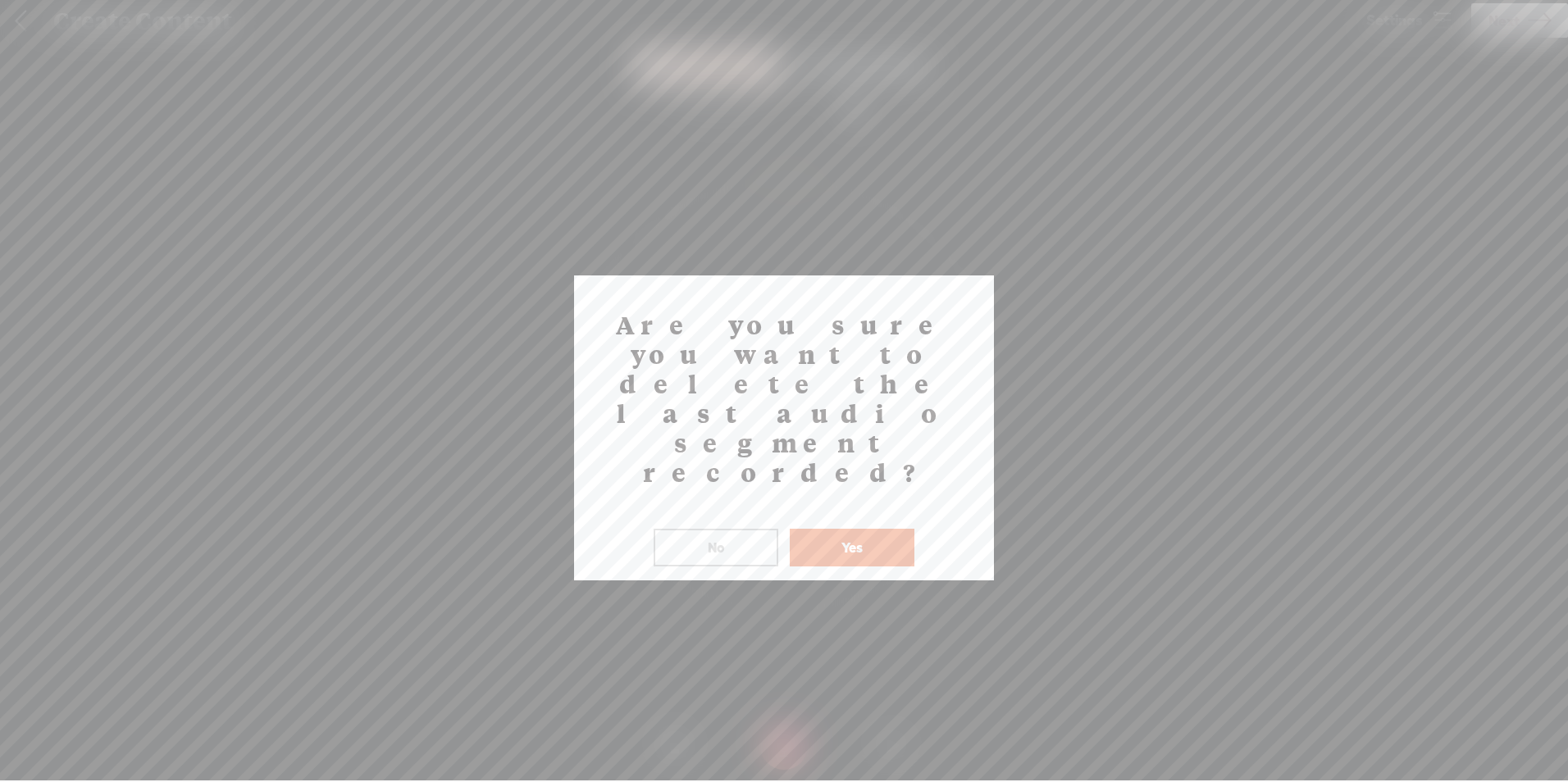
click at [847, 483] on div "Are you sure you want to delete the last audio segment recorded? ! Not valid! N…" at bounding box center [783, 428] width 420 height 305
click at [854, 529] on button "Yes" at bounding box center [852, 547] width 125 height 38
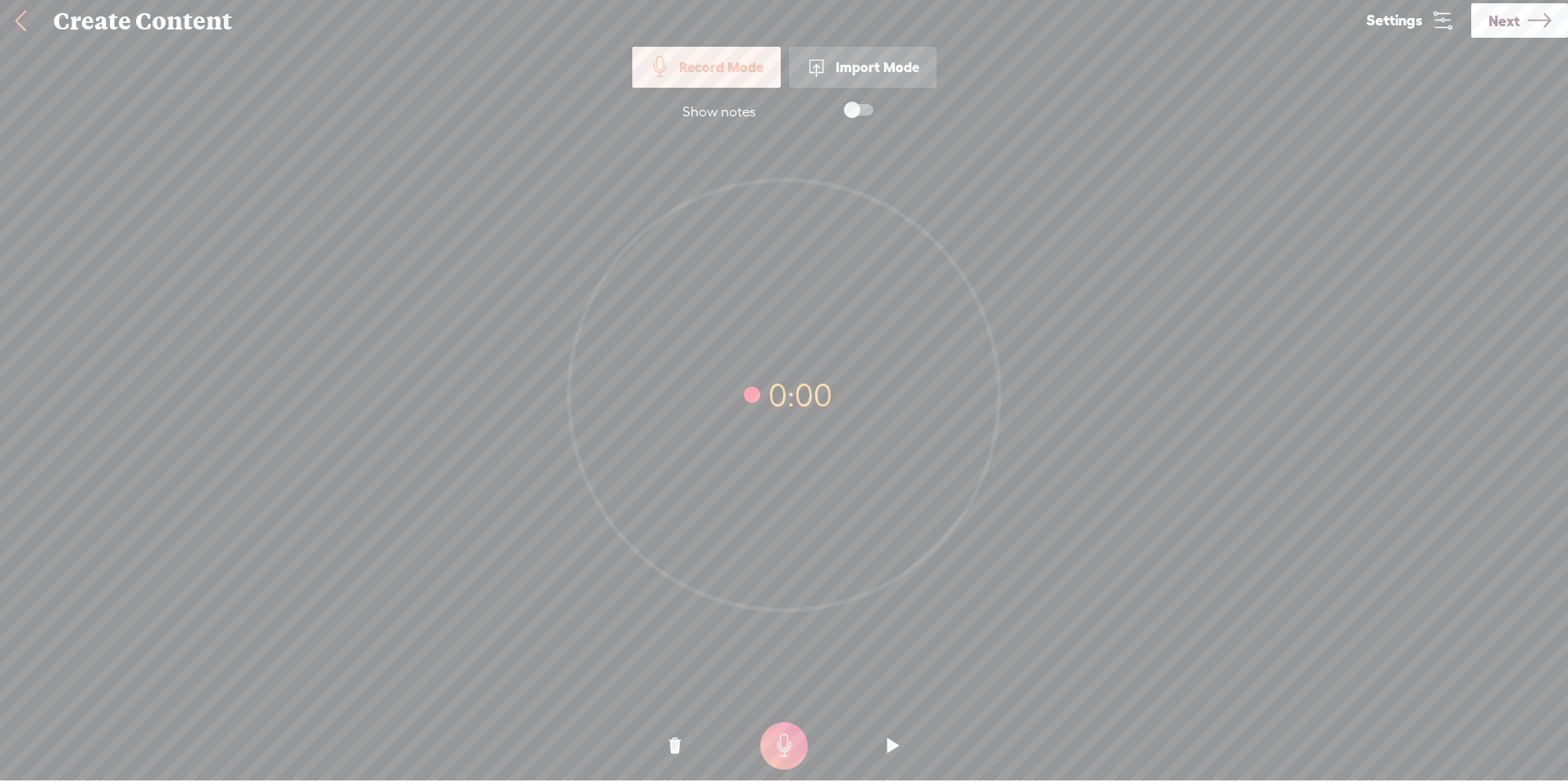
click at [778, 741] on t at bounding box center [783, 746] width 48 height 48
click at [770, 728] on t at bounding box center [783, 746] width 48 height 48
click at [676, 754] on t at bounding box center [675, 746] width 12 height 50
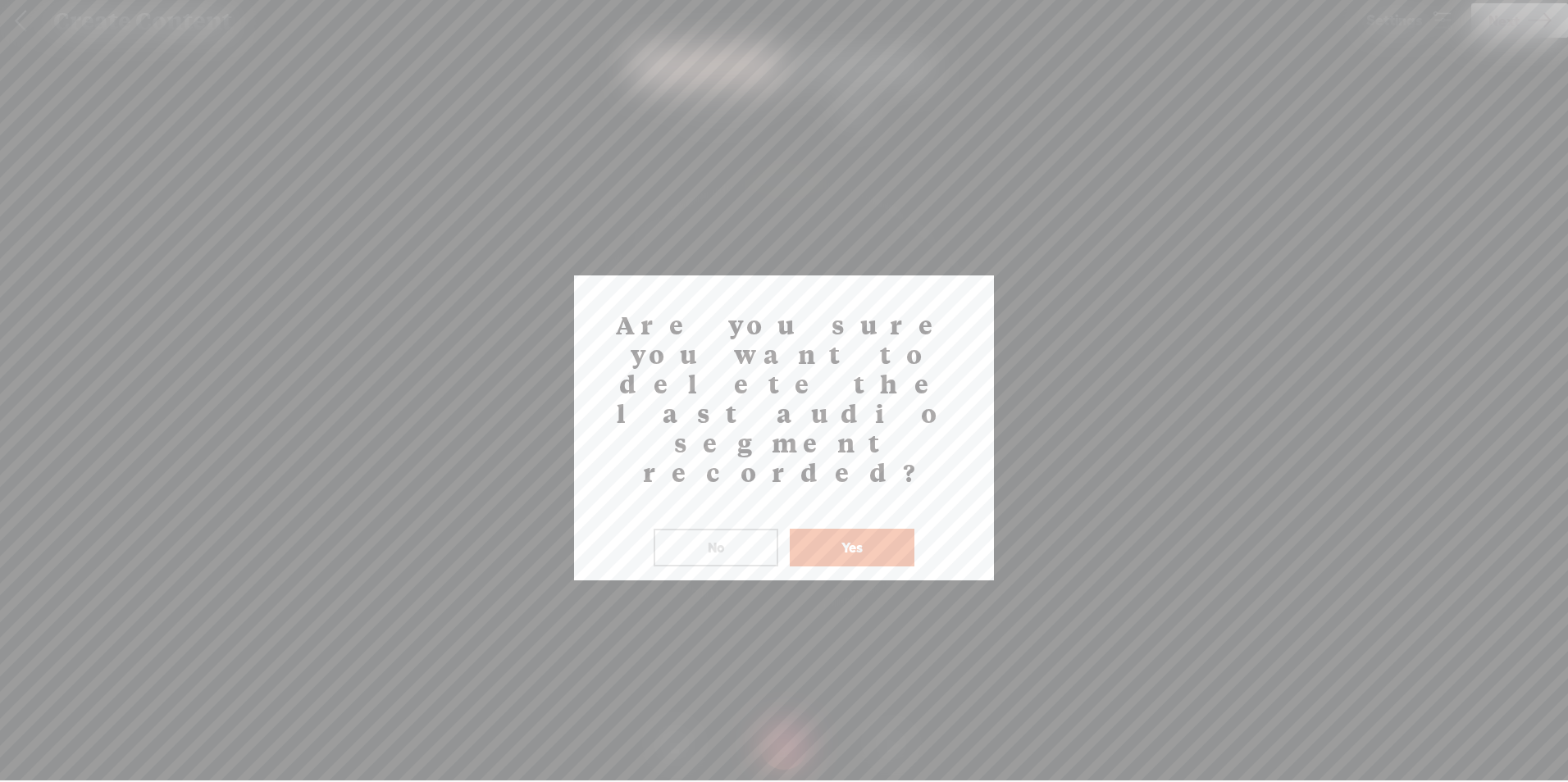
click at [829, 529] on button "Yes" at bounding box center [852, 547] width 125 height 38
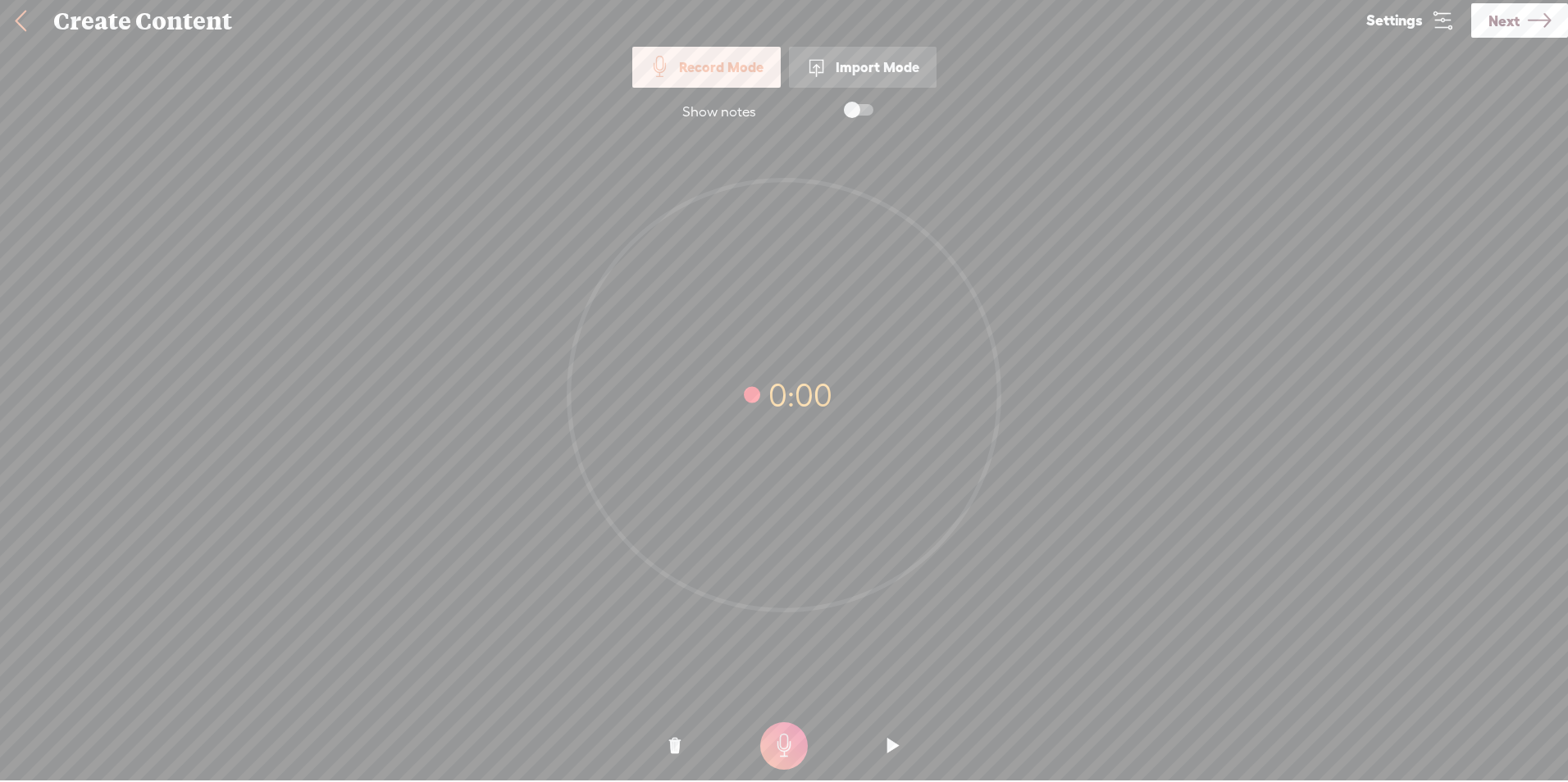
drag, startPoint x: 780, startPoint y: 736, endPoint x: 797, endPoint y: 735, distance: 17.0
click at [782, 736] on t at bounding box center [783, 746] width 48 height 48
click at [764, 744] on t at bounding box center [783, 746] width 48 height 48
click at [660, 757] on o at bounding box center [675, 746] width 66 height 50
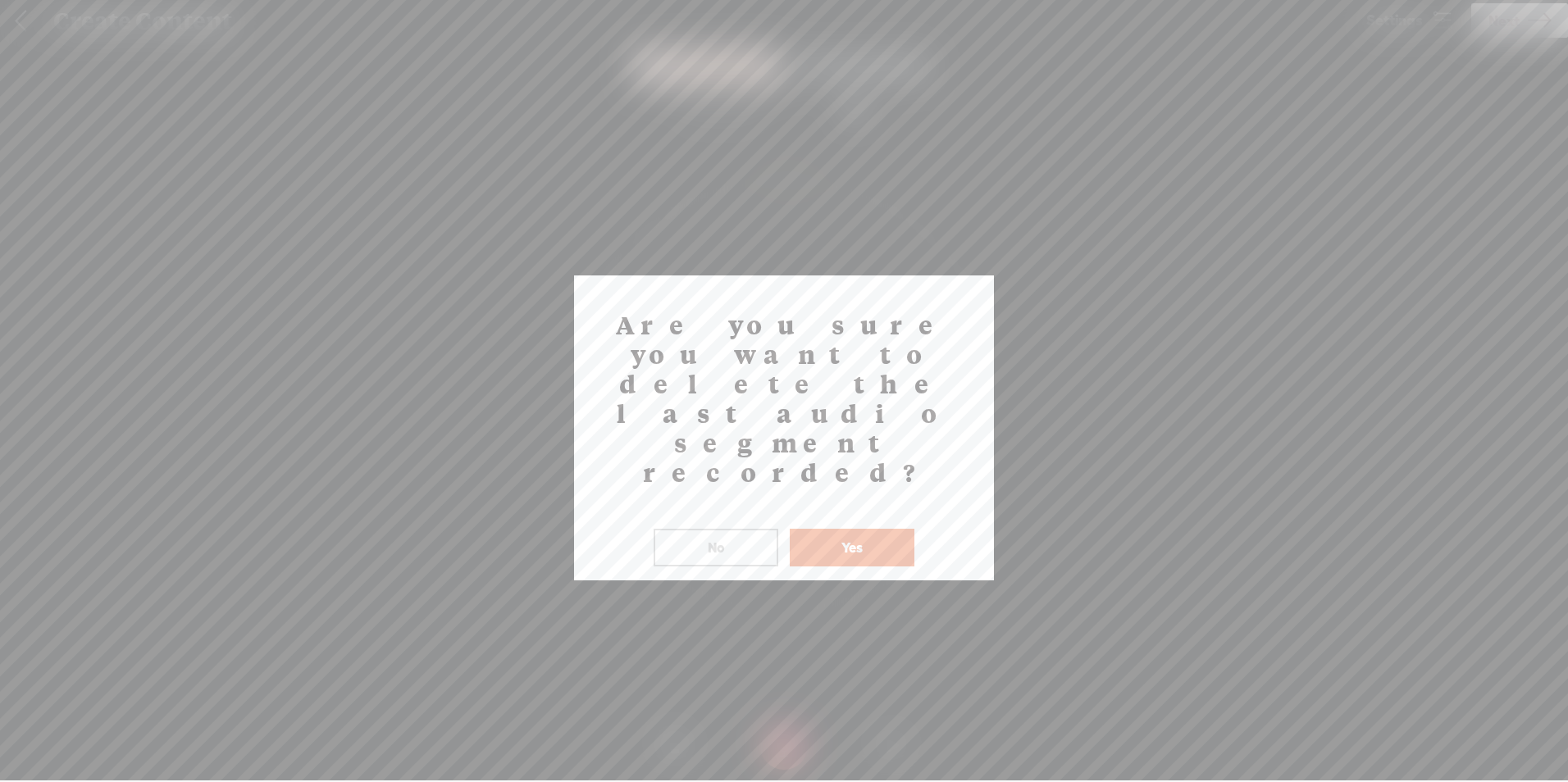
click at [849, 529] on button "Yes" at bounding box center [852, 547] width 125 height 38
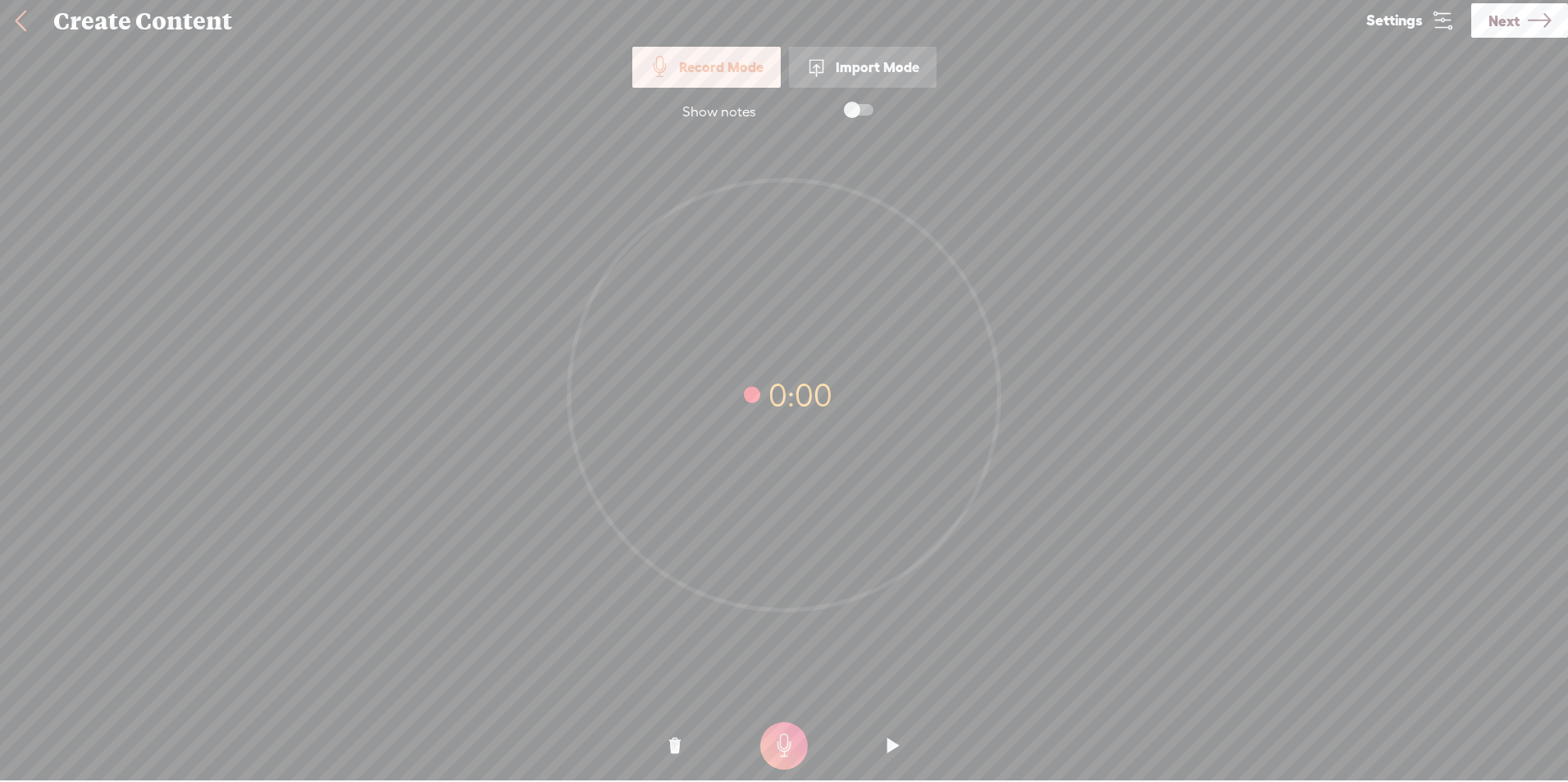
click at [789, 741] on t at bounding box center [783, 746] width 48 height 48
click at [799, 755] on t at bounding box center [783, 746] width 48 height 48
click at [697, 742] on o at bounding box center [675, 746] width 66 height 50
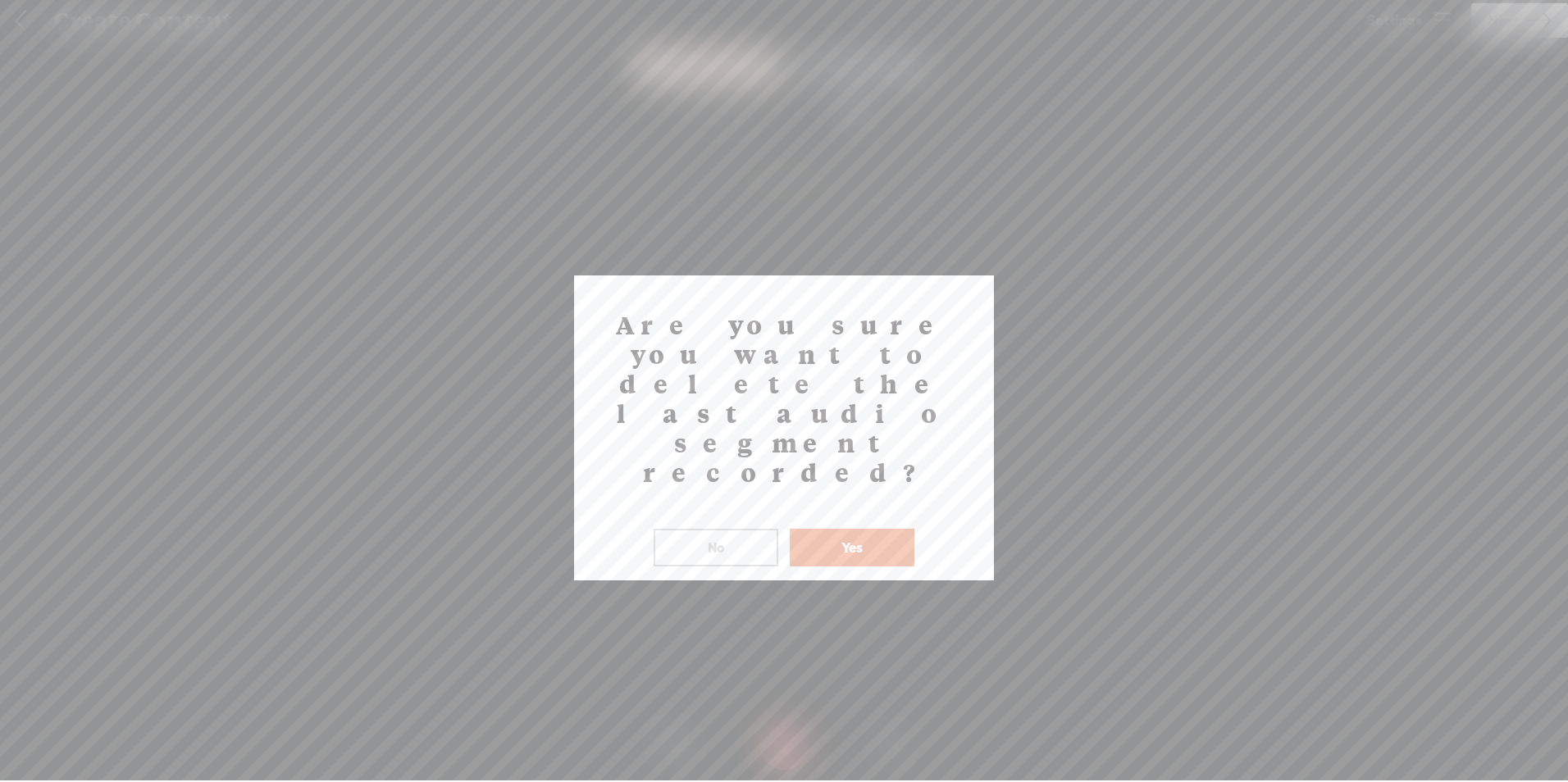
click at [852, 484] on div "Are you sure you want to delete the last audio segment recorded? ! Not valid! N…" at bounding box center [783, 428] width 420 height 305
click at [862, 529] on button "Yes" at bounding box center [852, 547] width 125 height 38
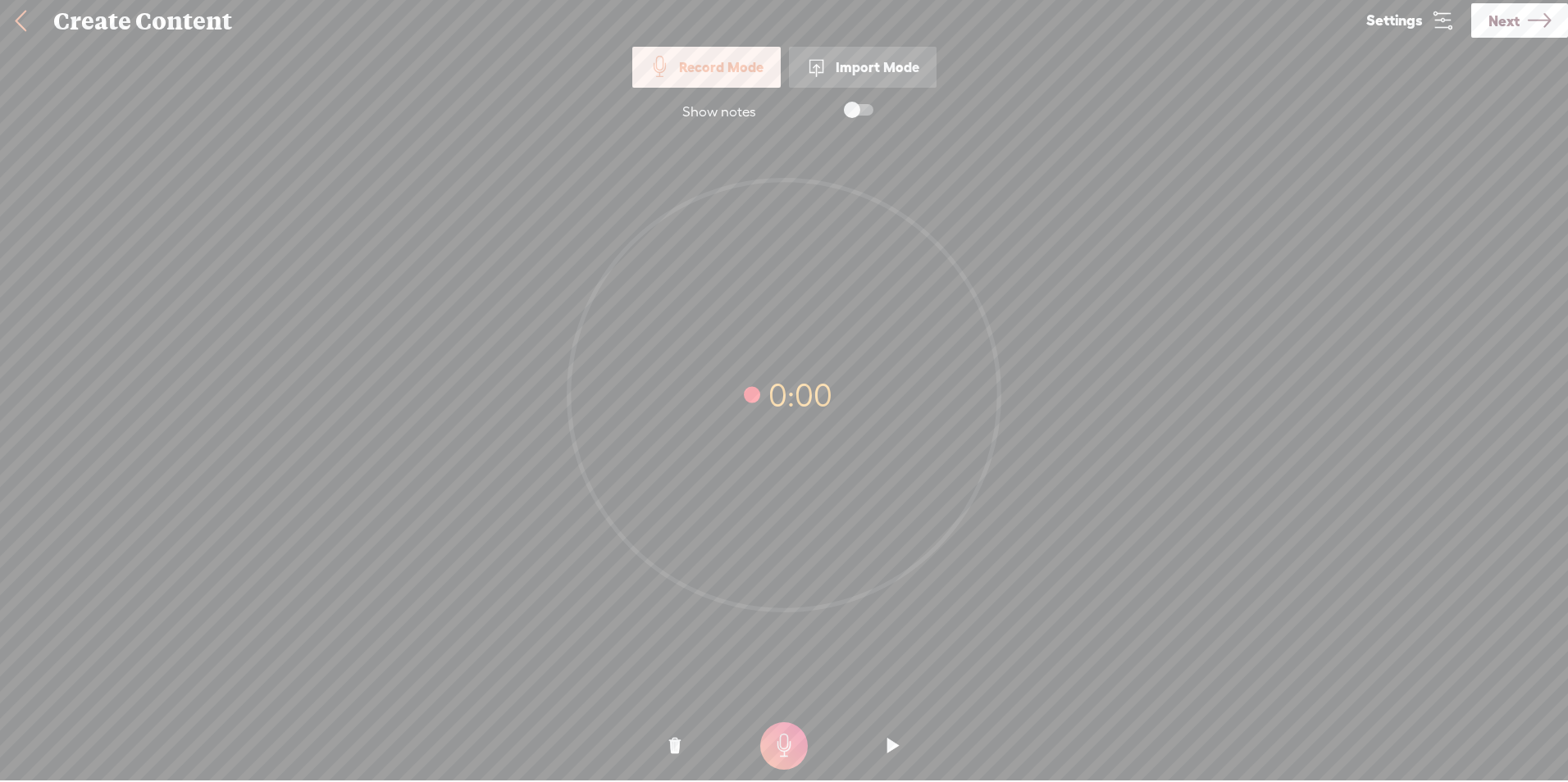
click at [791, 754] on t at bounding box center [783, 746] width 48 height 48
click at [781, 741] on t at bounding box center [783, 746] width 48 height 48
click at [690, 758] on o at bounding box center [675, 746] width 66 height 50
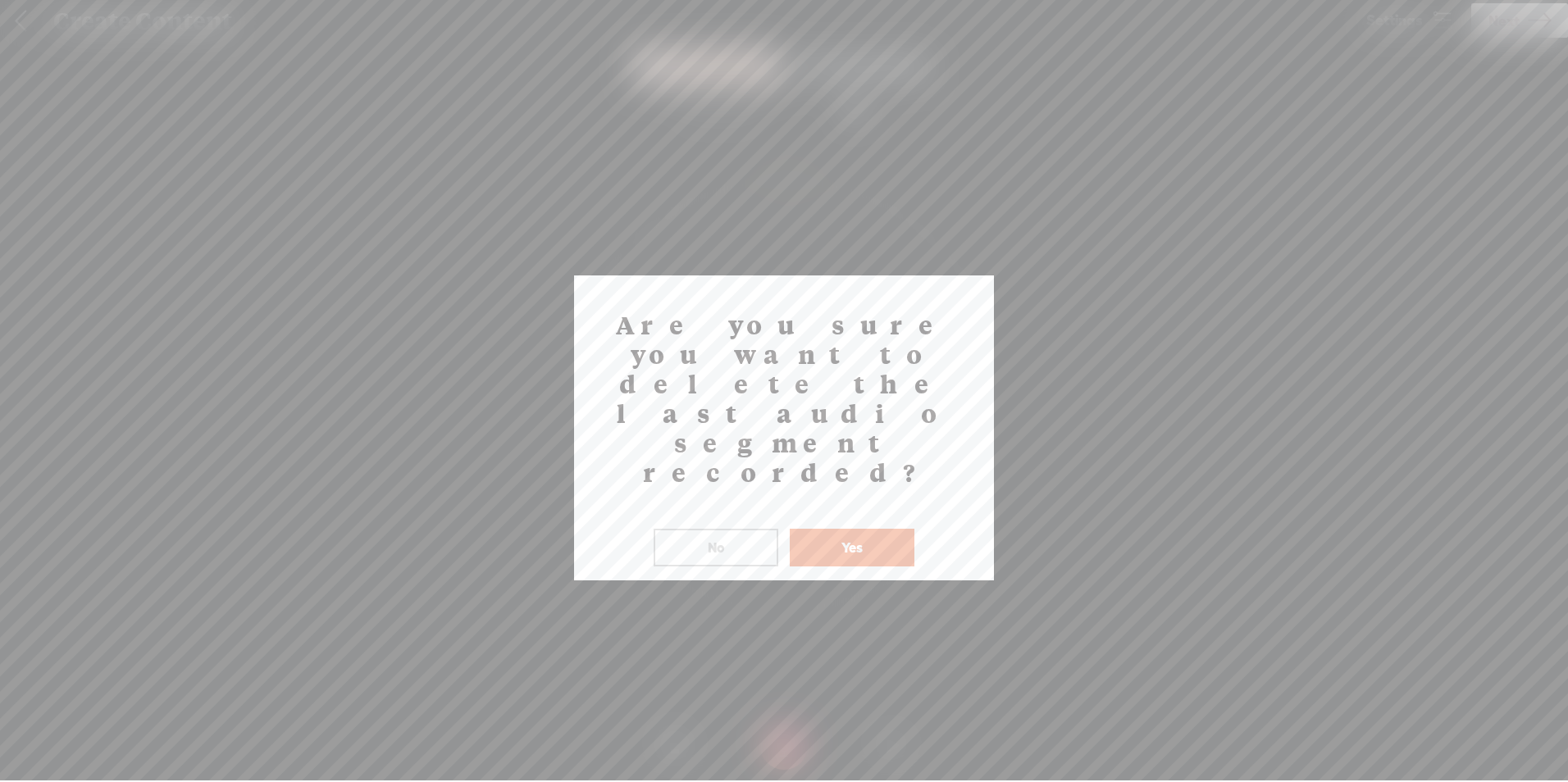
click at [859, 529] on button "Yes" at bounding box center [852, 547] width 125 height 38
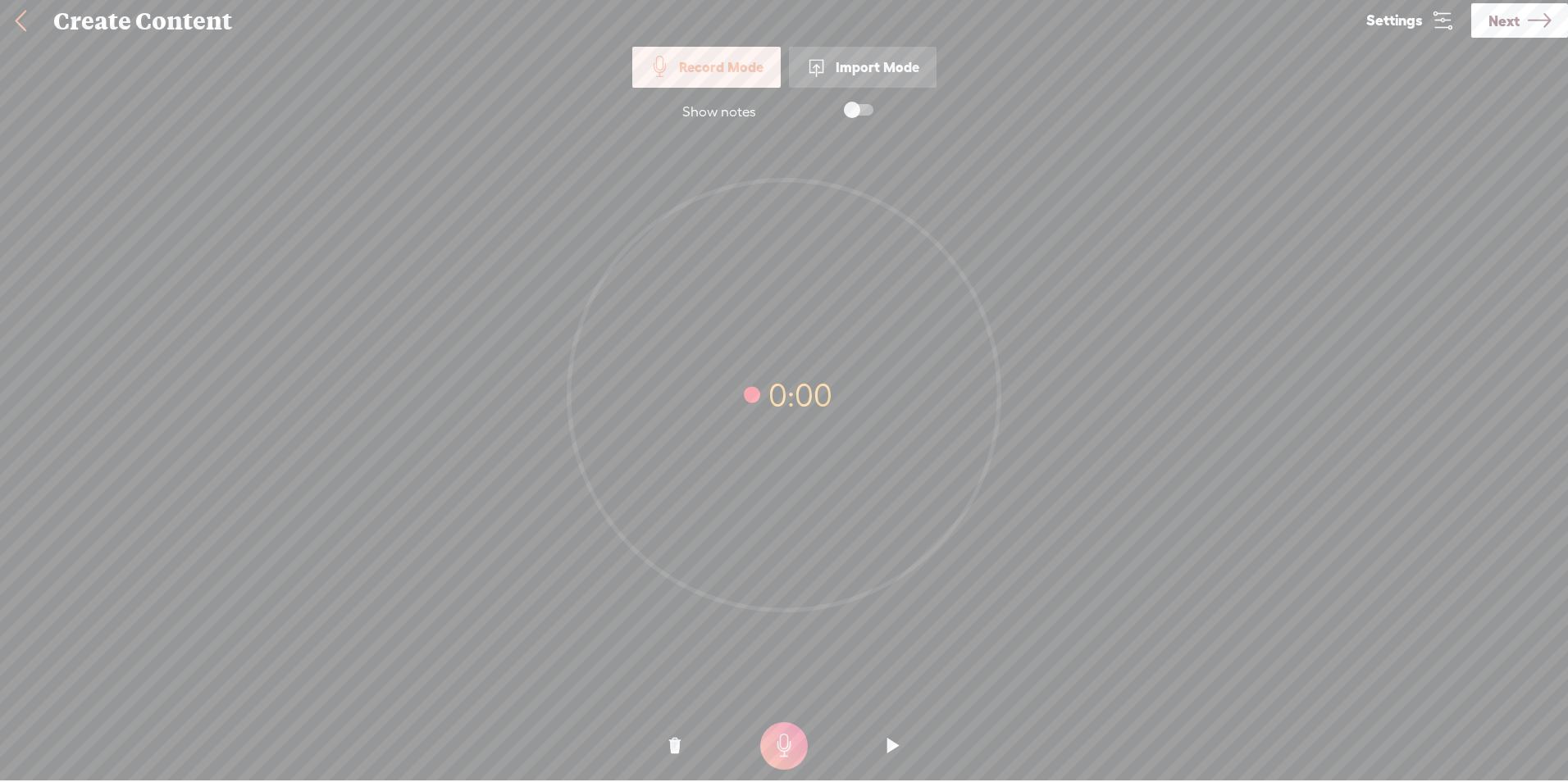
click at [787, 743] on t at bounding box center [783, 746] width 48 height 48
click at [798, 754] on t at bounding box center [783, 746] width 48 height 48
click at [1564, 6] on link "Next" at bounding box center [1518, 21] width 97 height 34
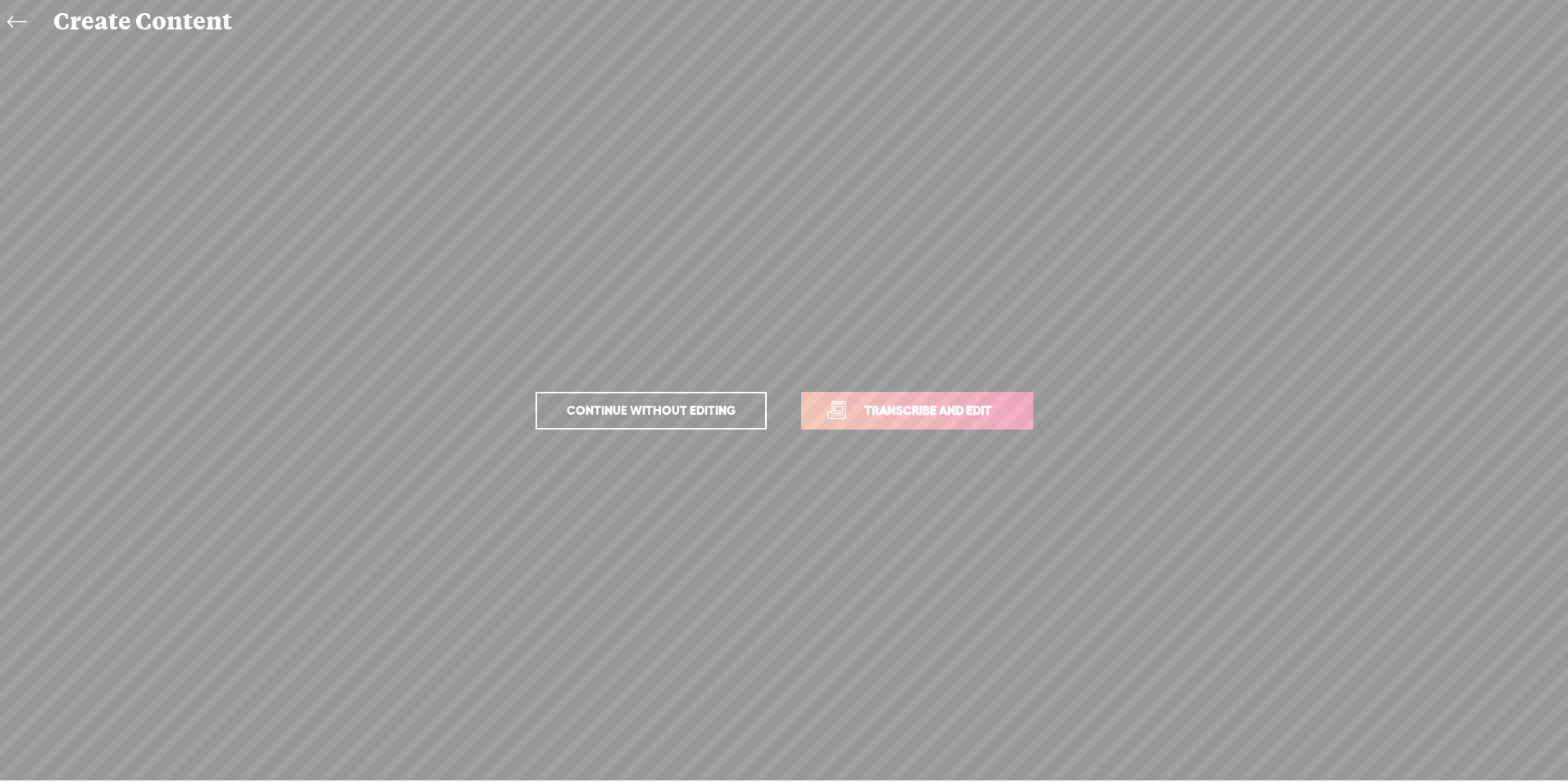
click at [726, 410] on span "Continue without editing" at bounding box center [650, 410] width 203 height 23
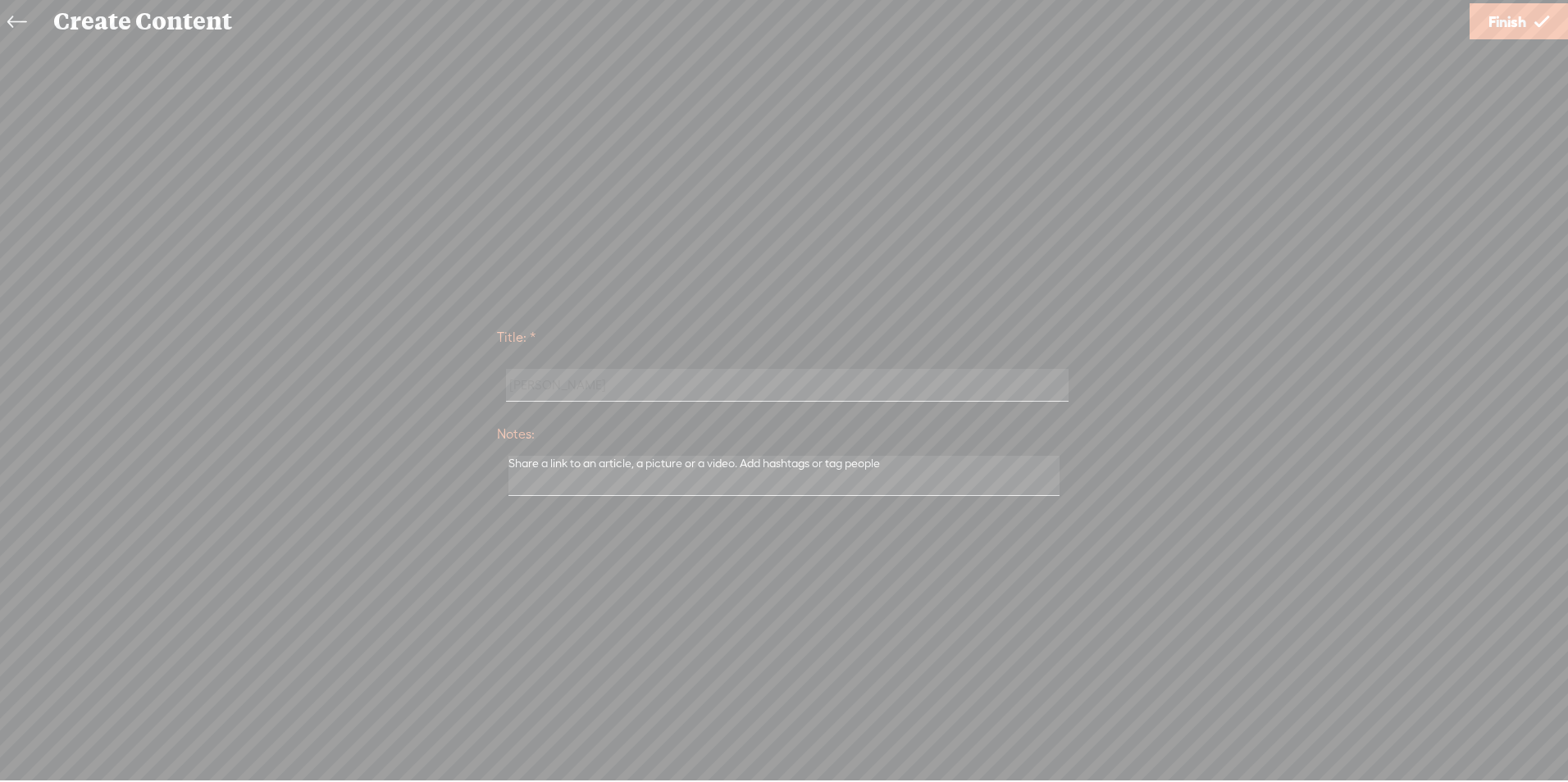
click at [758, 371] on input "[PERSON_NAME]" at bounding box center [787, 384] width 562 height 32
click at [1533, 19] on link "Finish" at bounding box center [1518, 22] width 98 height 36
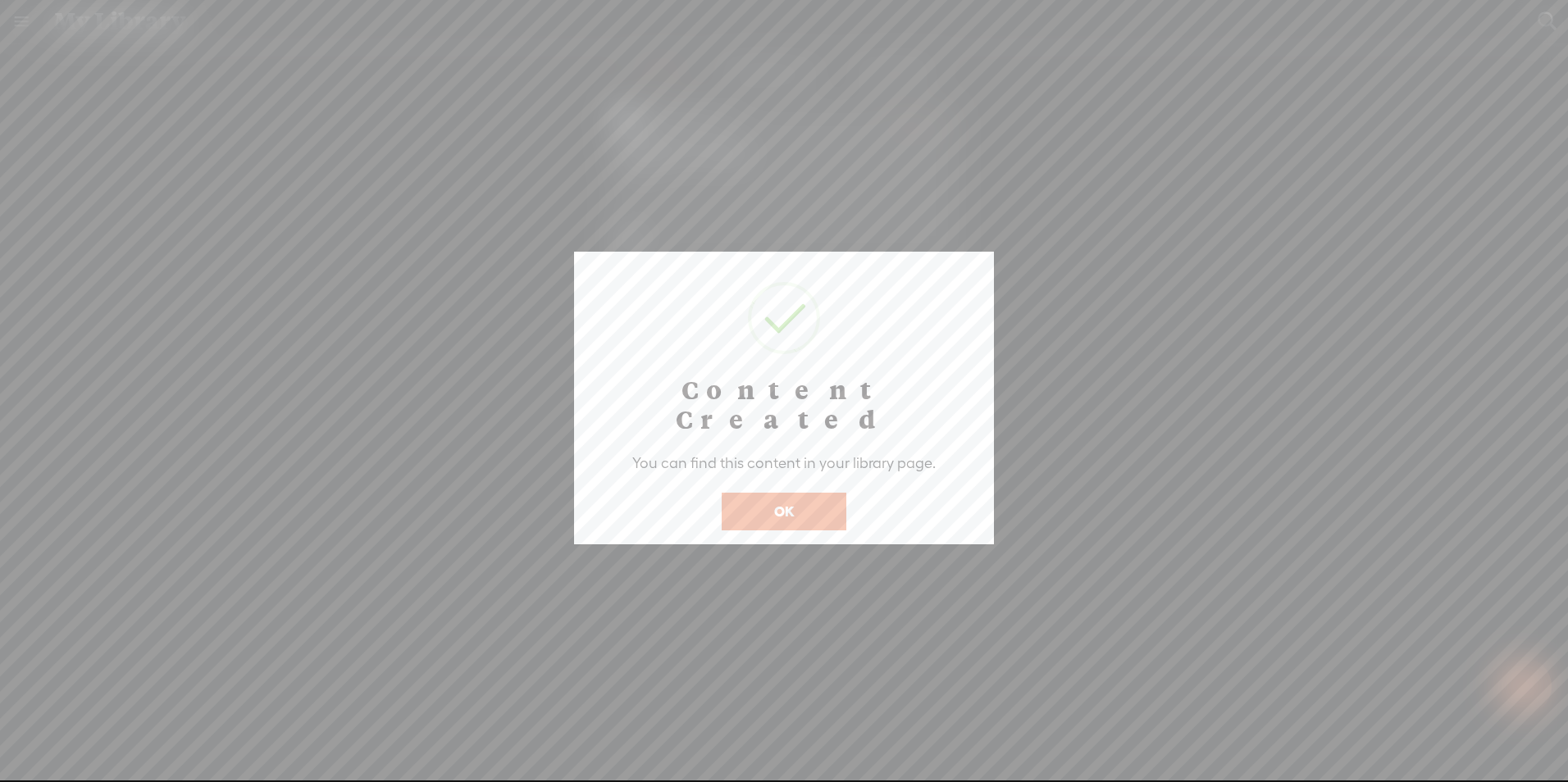
click at [805, 492] on button "OK" at bounding box center [784, 511] width 125 height 38
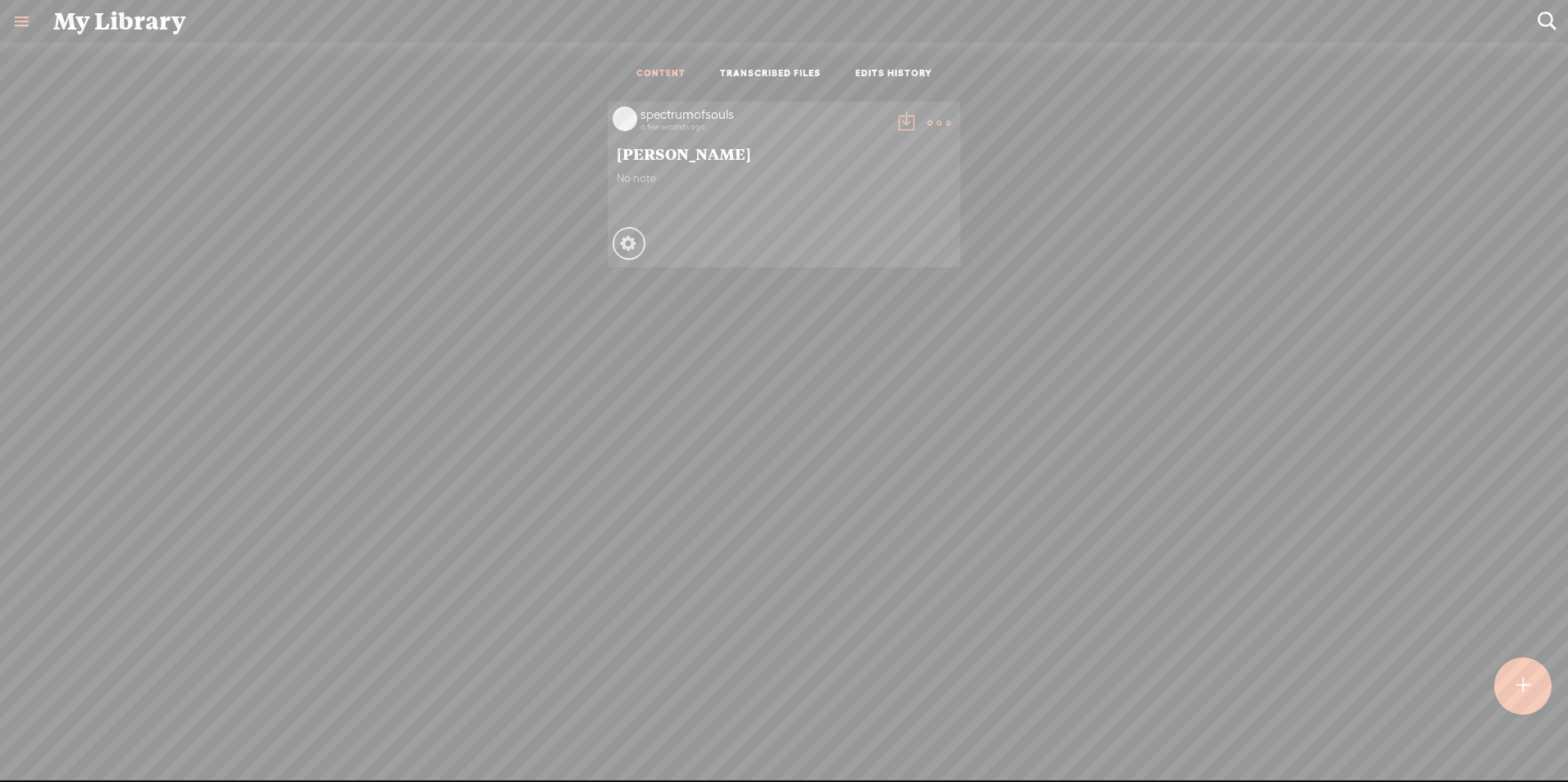
click at [905, 115] on t at bounding box center [905, 123] width 23 height 23
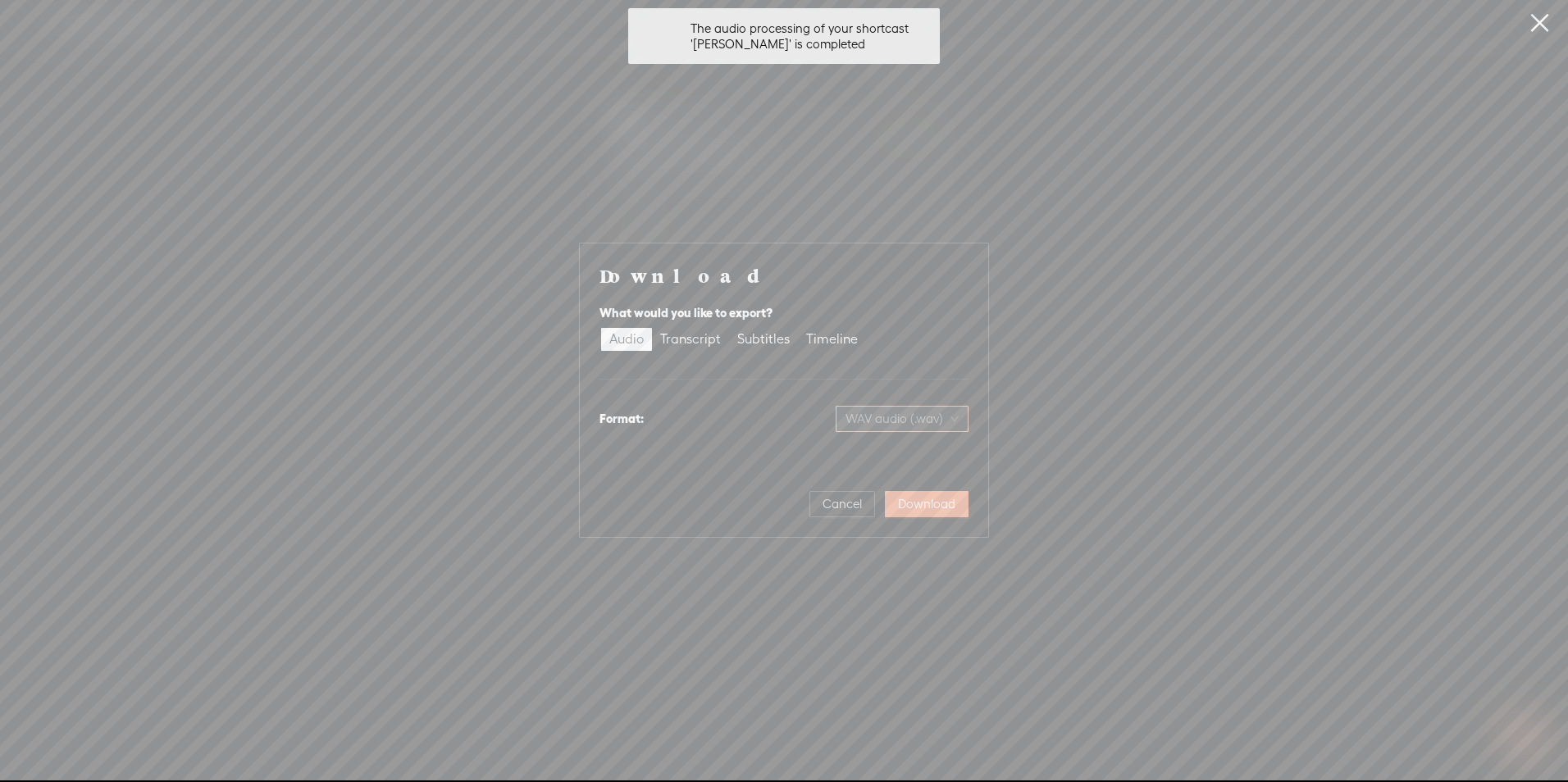
click at [909, 407] on span "WAV audio (.wav)" at bounding box center [901, 419] width 113 height 24
click at [901, 454] on div "MP3 audio (.mp3)" at bounding box center [889, 453] width 134 height 16
click at [895, 409] on span "MP3 audio (.mp3)" at bounding box center [900, 419] width 115 height 24
click at [903, 379] on div at bounding box center [783, 379] width 369 height 1
click at [909, 508] on span "Download" at bounding box center [927, 504] width 58 height 16
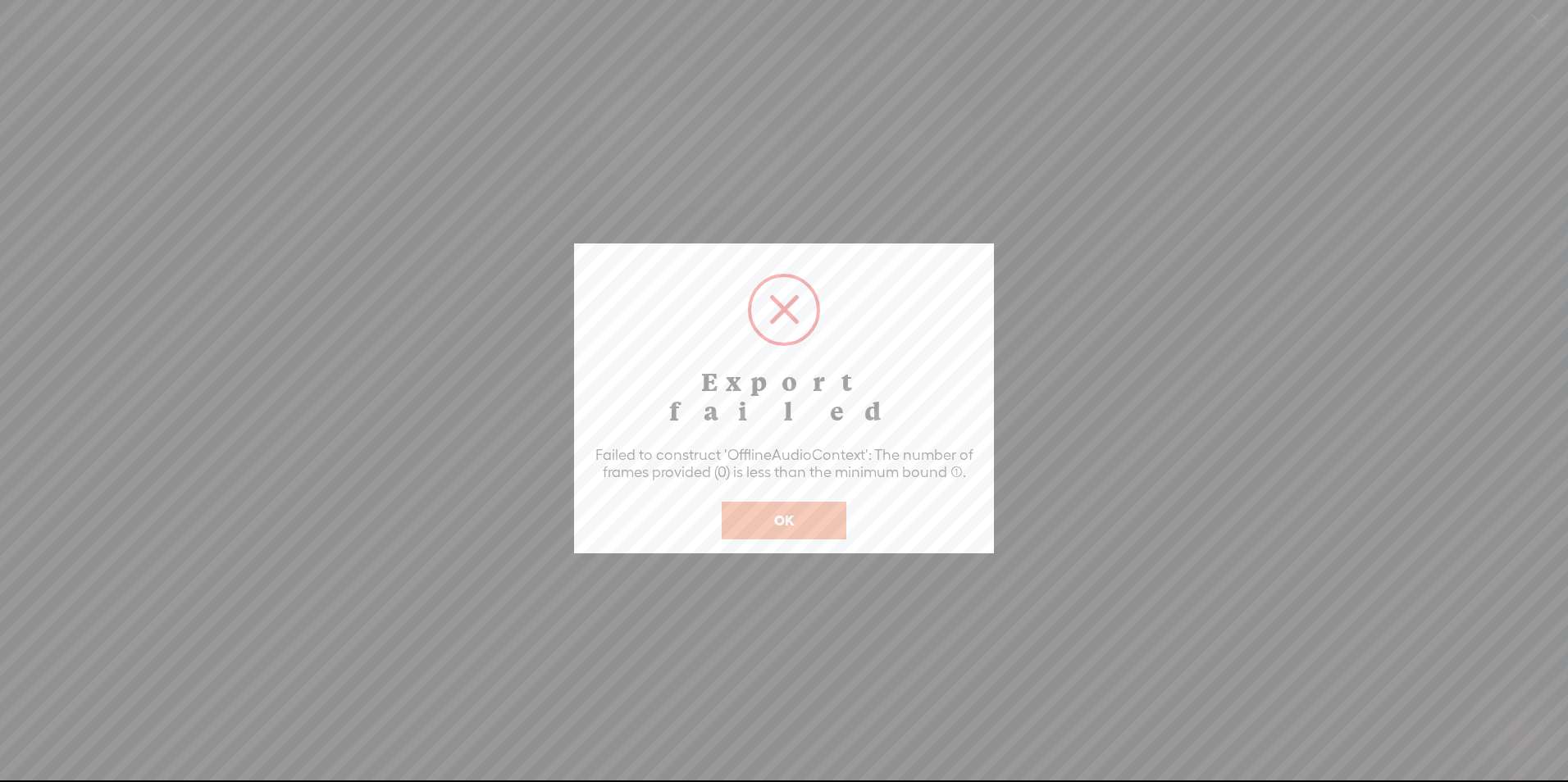
click at [751, 501] on button "OK" at bounding box center [784, 520] width 125 height 38
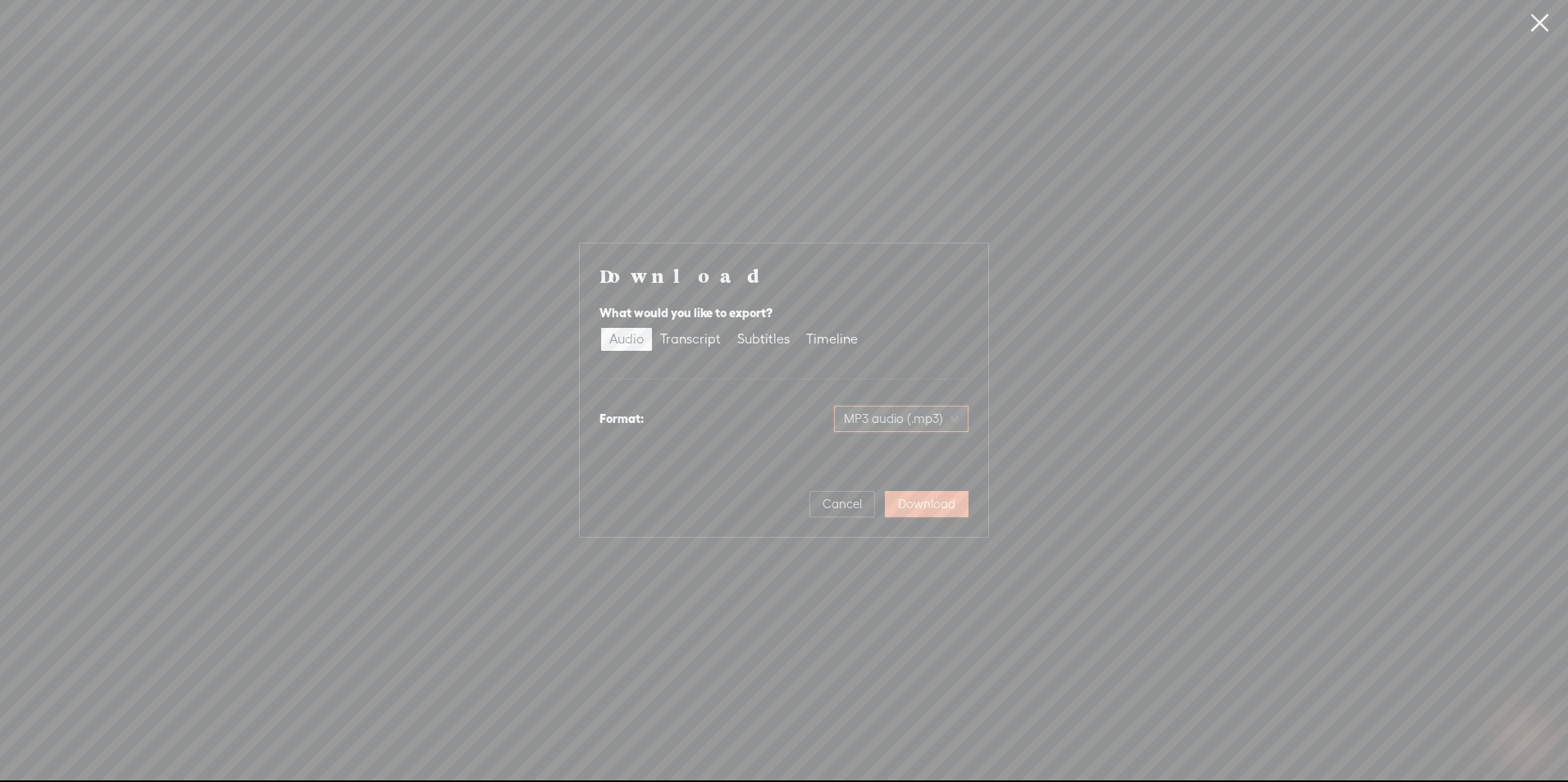
click at [900, 419] on span "MP3 audio (.mp3)" at bounding box center [900, 419] width 115 height 24
click at [885, 495] on div "WAV audio (.wav)" at bounding box center [889, 500] width 134 height 16
click at [938, 506] on span "Download" at bounding box center [927, 504] width 58 height 16
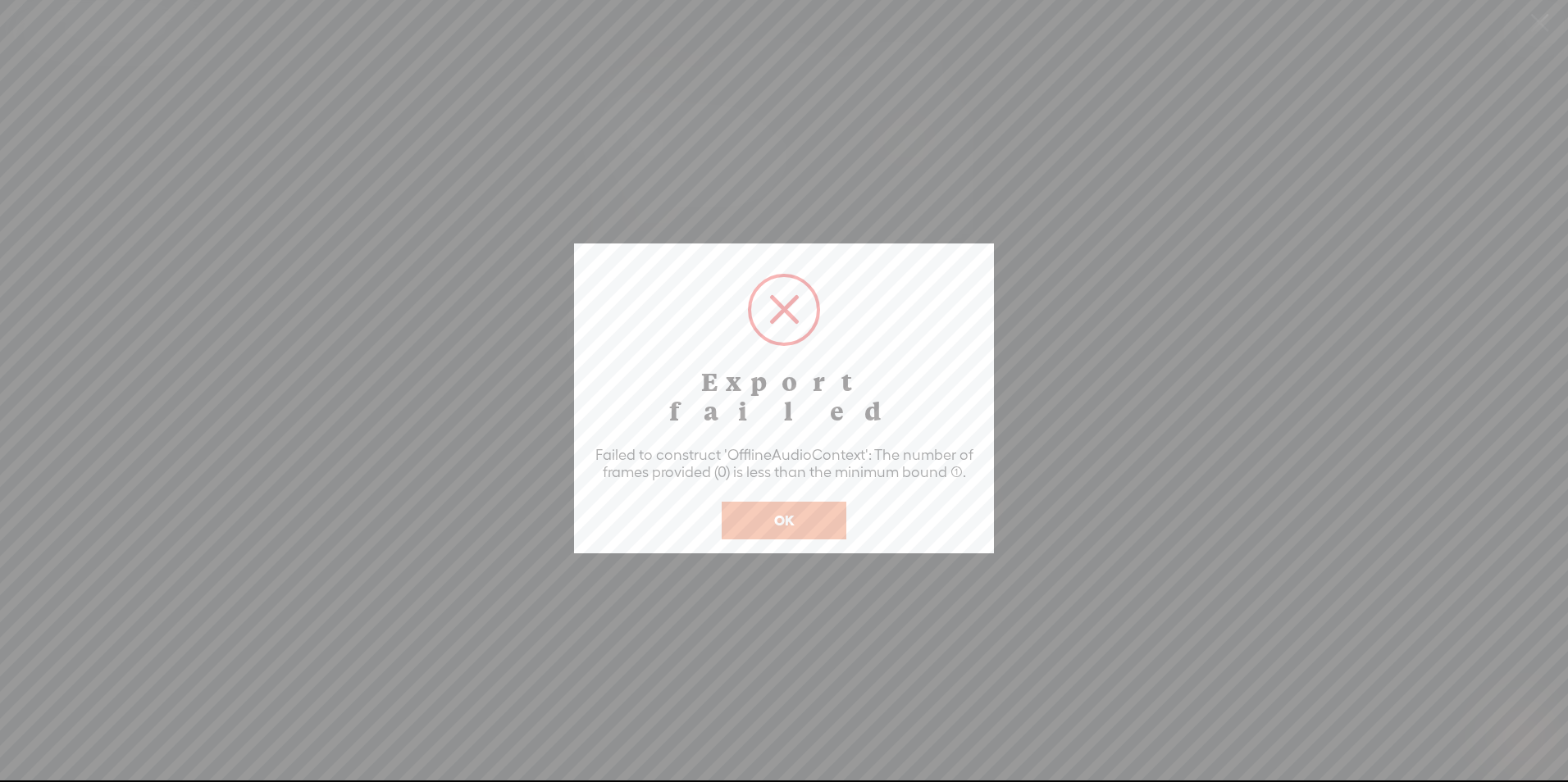
click at [823, 501] on button "OK" at bounding box center [784, 520] width 125 height 38
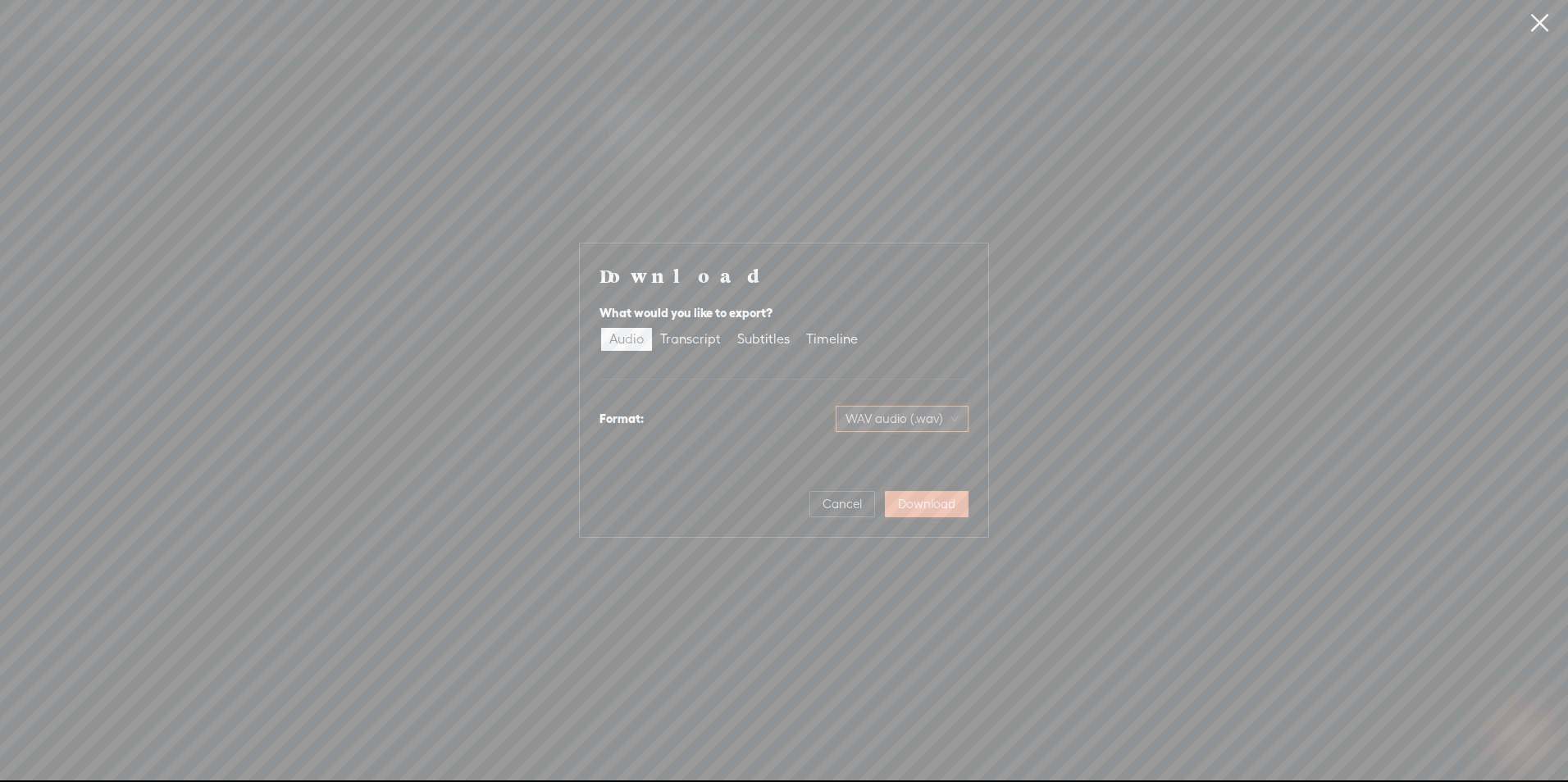
click at [1528, 23] on link at bounding box center [1538, 23] width 41 height 46
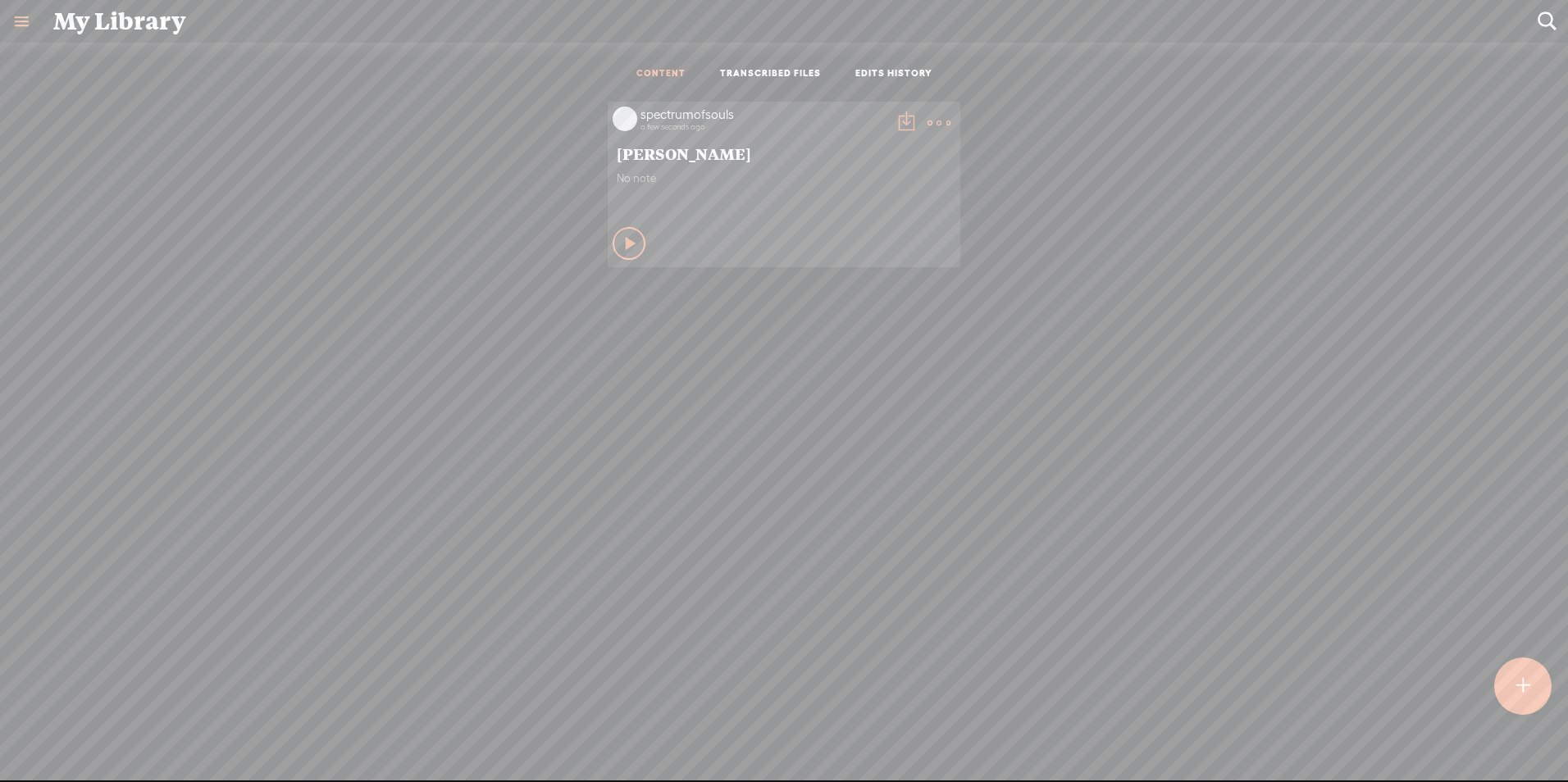
click at [932, 119] on t at bounding box center [938, 123] width 23 height 23
click at [1010, 171] on div "spectrumofsouls a few seconds ago [PERSON_NAME] No note Play Content" at bounding box center [784, 185] width 1543 height 182
click at [898, 121] on t at bounding box center [905, 123] width 23 height 23
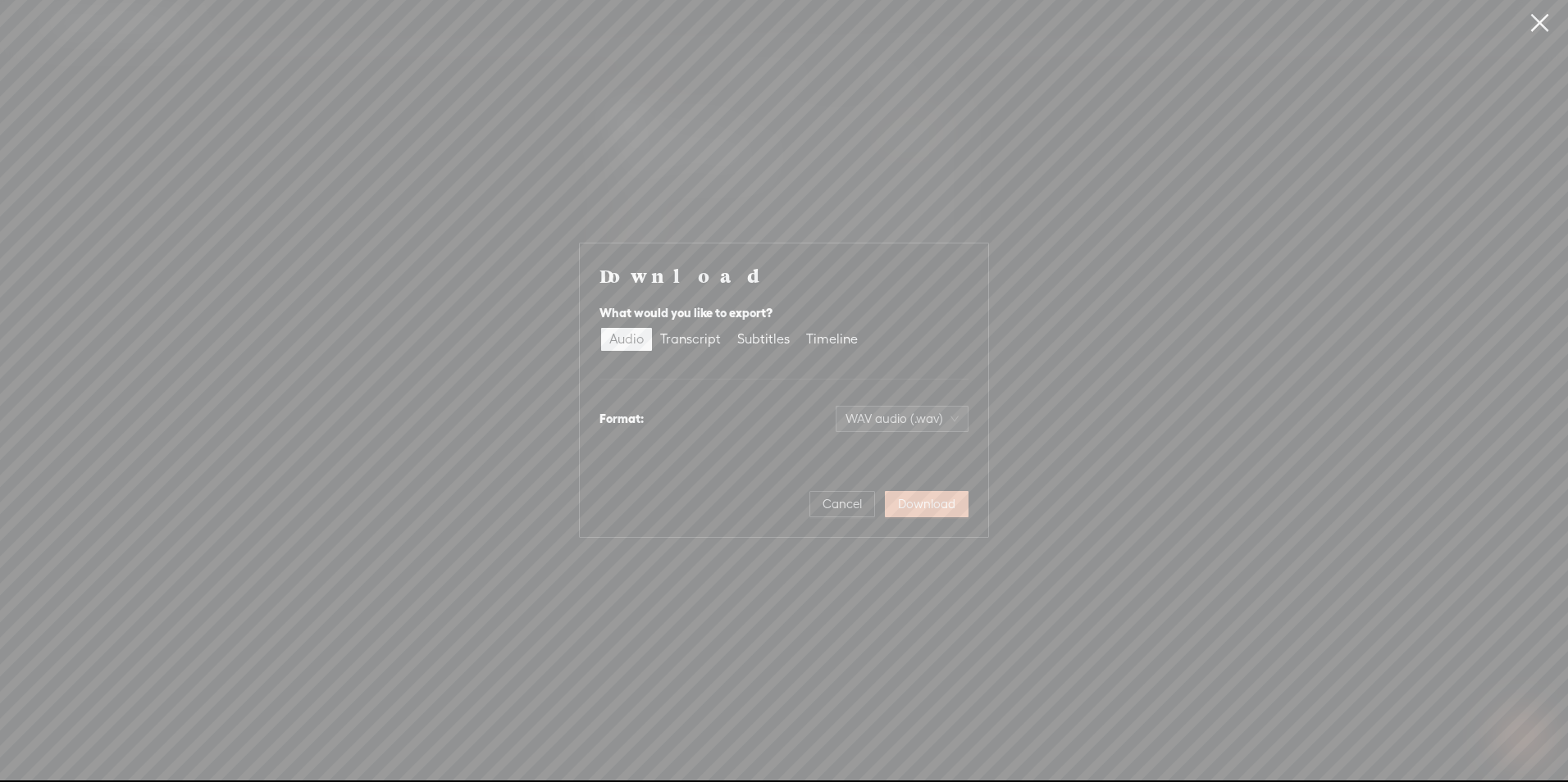
click at [939, 510] on span "Download" at bounding box center [927, 504] width 58 height 16
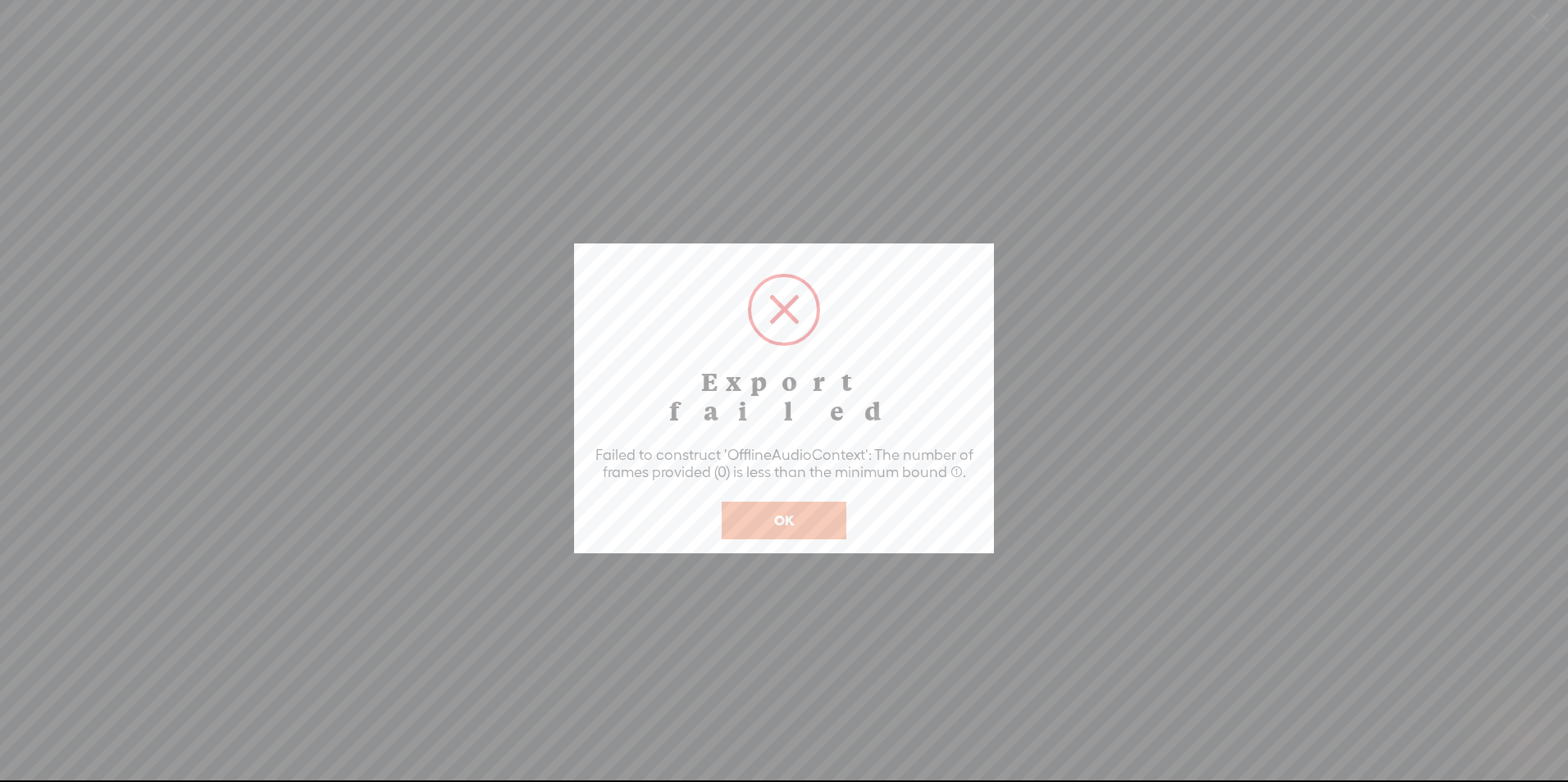
drag, startPoint x: 832, startPoint y: 484, endPoint x: 849, endPoint y: 461, distance: 28.6
click at [832, 501] on button "OK" at bounding box center [784, 520] width 125 height 38
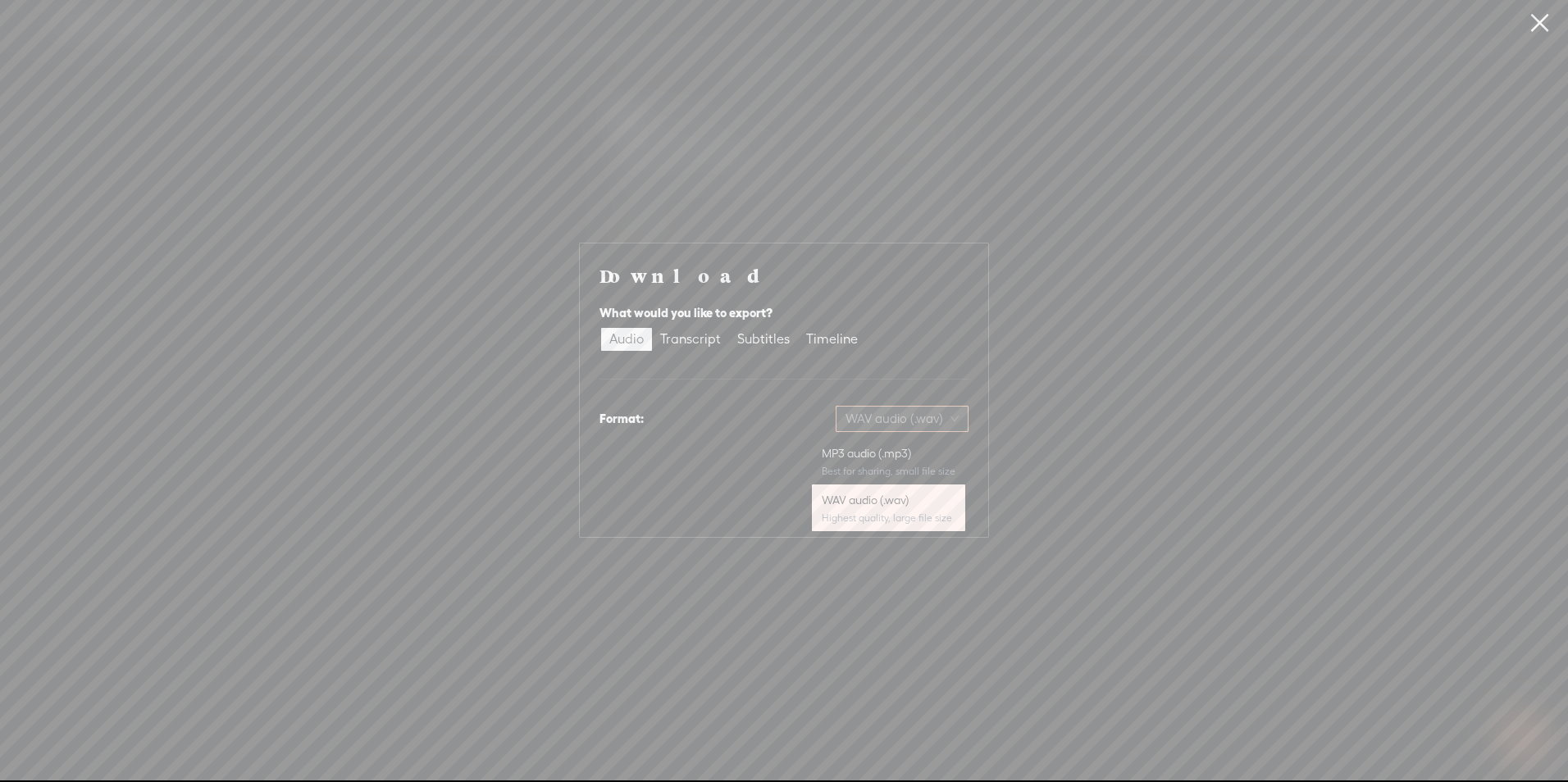
click at [935, 409] on span "WAV audio (.wav)" at bounding box center [901, 419] width 113 height 24
click at [890, 466] on div "Best for sharing, small file size" at bounding box center [889, 471] width 134 height 14
click at [921, 499] on span "Download" at bounding box center [927, 504] width 58 height 16
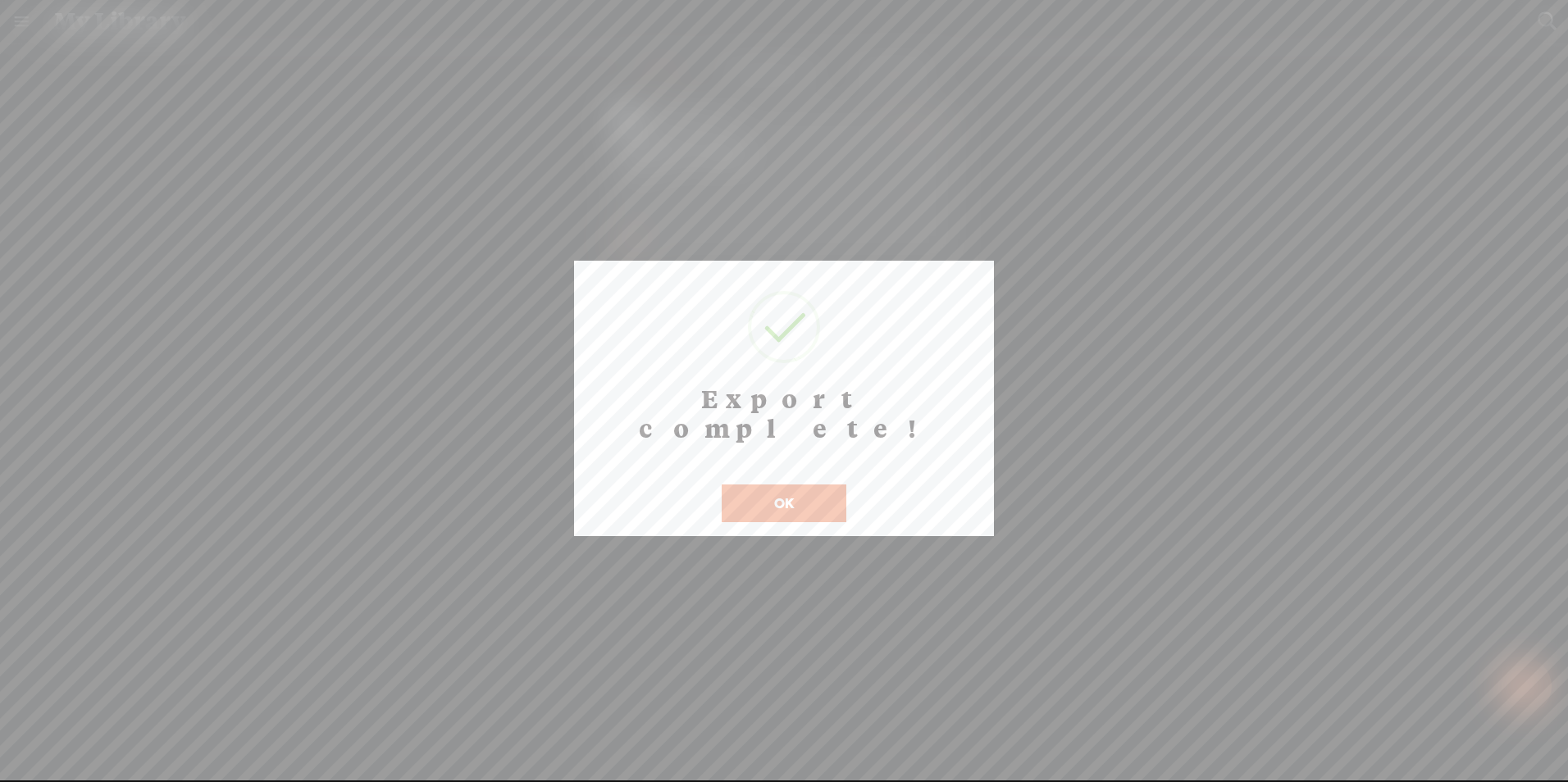
click at [834, 484] on button "OK" at bounding box center [784, 503] width 125 height 38
